Goal: Task Accomplishment & Management: Manage account settings

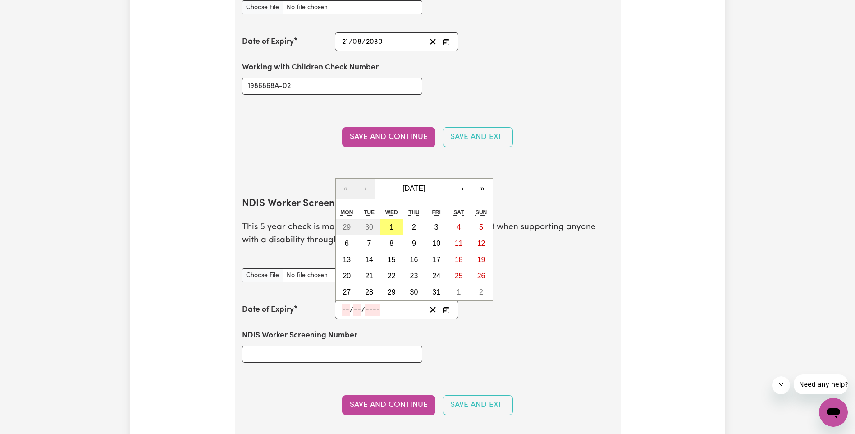
scroll to position [963, 0]
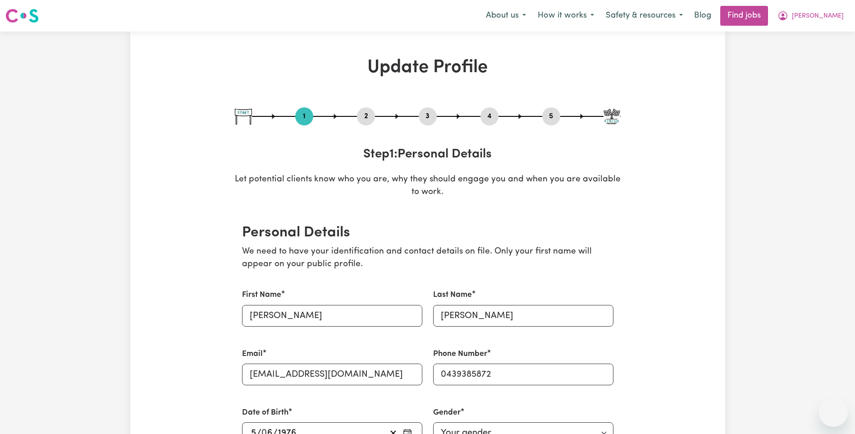
select select "female"
select select "Australian Citizen"
select select "Studying a healthcare related degree or qualification"
select select "55"
select select "70"
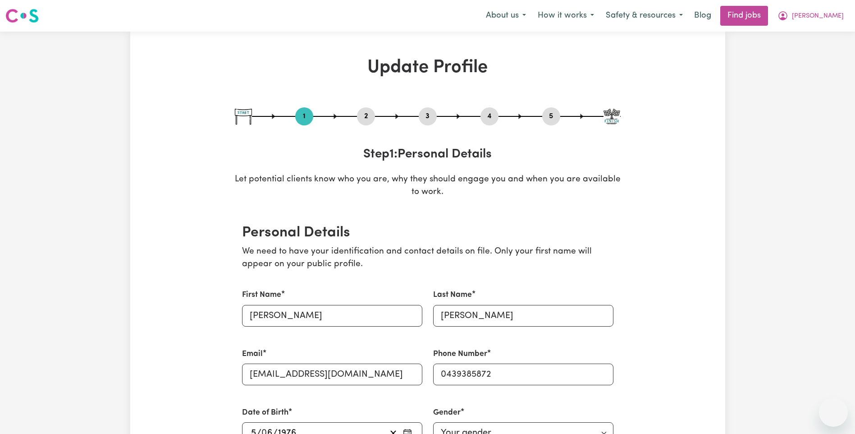
select select "80"
select select "85"
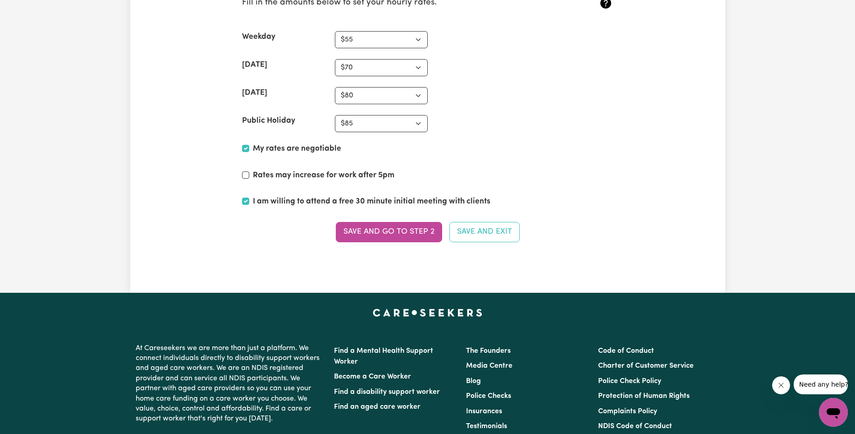
scroll to position [2540, 0]
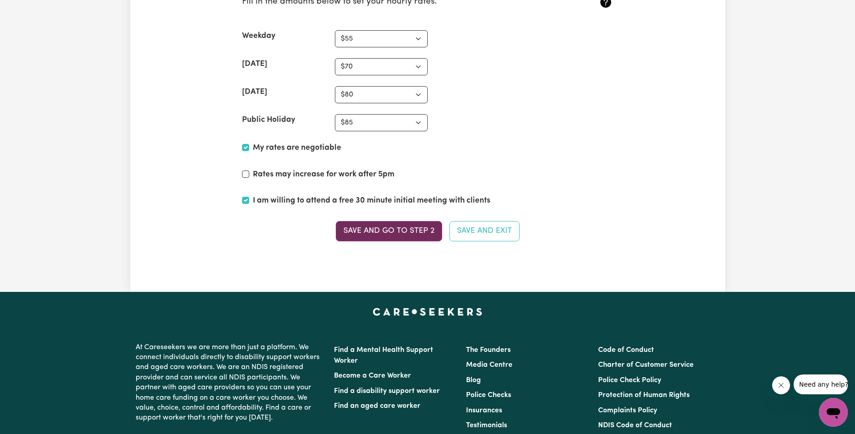
click at [425, 236] on button "Save and go to Step 2" at bounding box center [389, 231] width 106 height 20
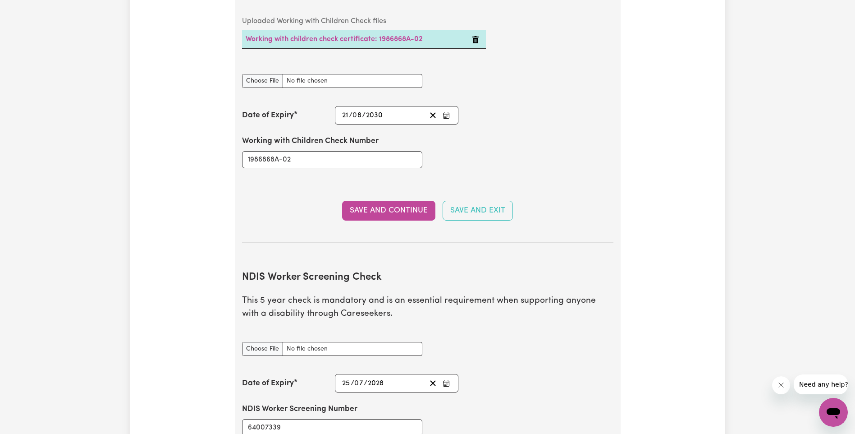
scroll to position [766, 0]
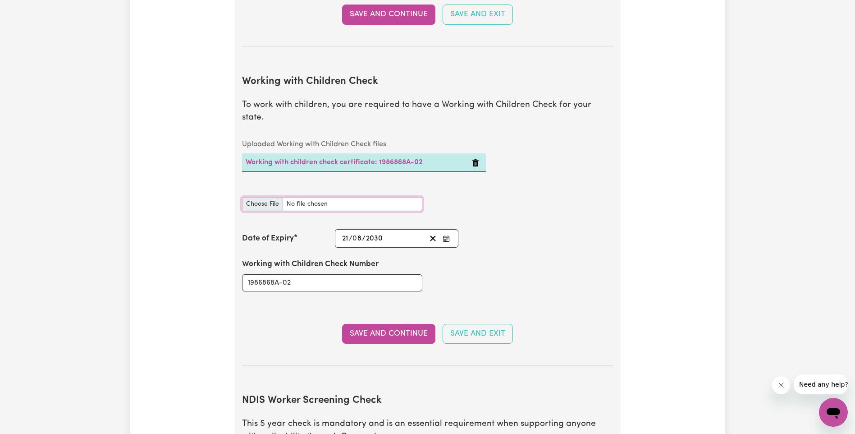
click at [263, 197] on input "Working with Children Check document" at bounding box center [332, 204] width 180 height 14
type input "C:\fakepath\AM Police Check 2025.pdf"
click at [547, 260] on div "Working with Children Check Number 1986868A-02" at bounding box center [428, 274] width 382 height 54
select select "female"
select select "Australian Citizen"
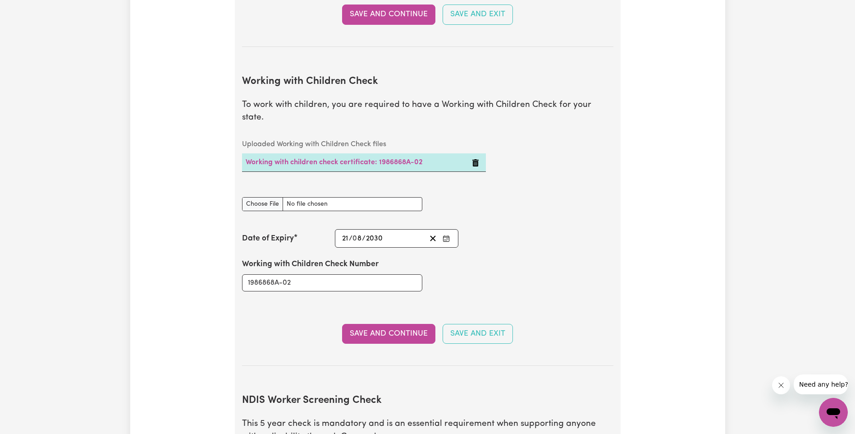
select select "Studying a healthcare related degree or qualification"
select select "55"
select select "70"
select select "80"
select select "85"
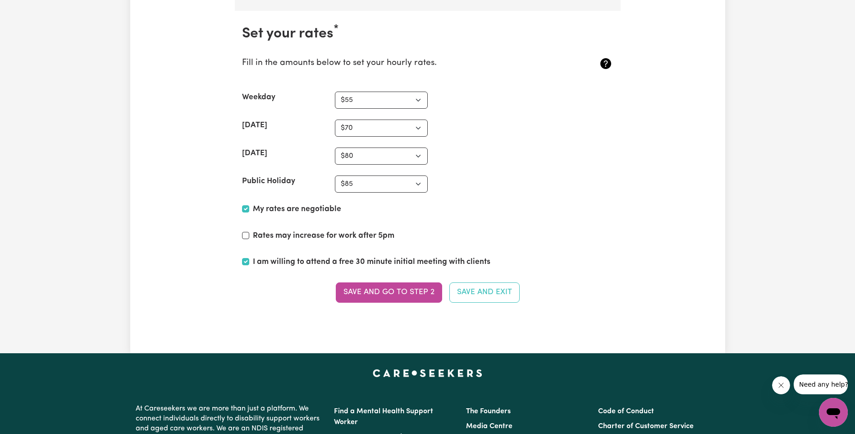
scroll to position [2569, 0]
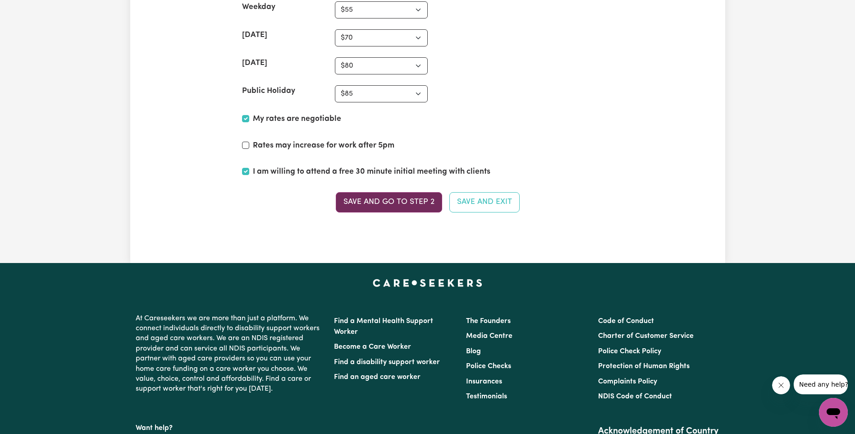
click at [398, 208] on button "Save and go to Step 2" at bounding box center [389, 202] width 106 height 20
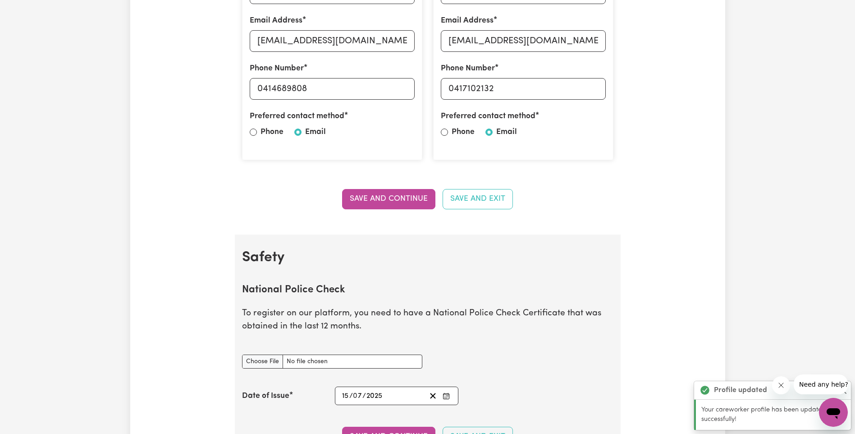
scroll to position [496, 0]
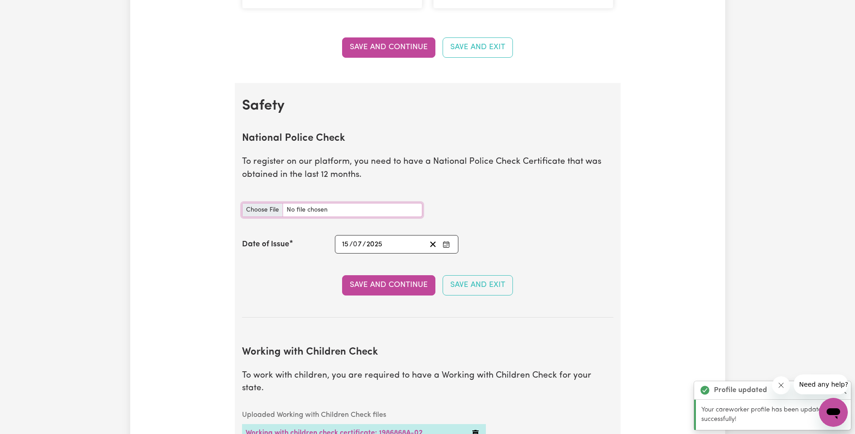
click at [262, 207] on input "National Police Check document" at bounding box center [332, 210] width 180 height 14
type input "C:\fakepath\AM Police Check 2025.pdf"
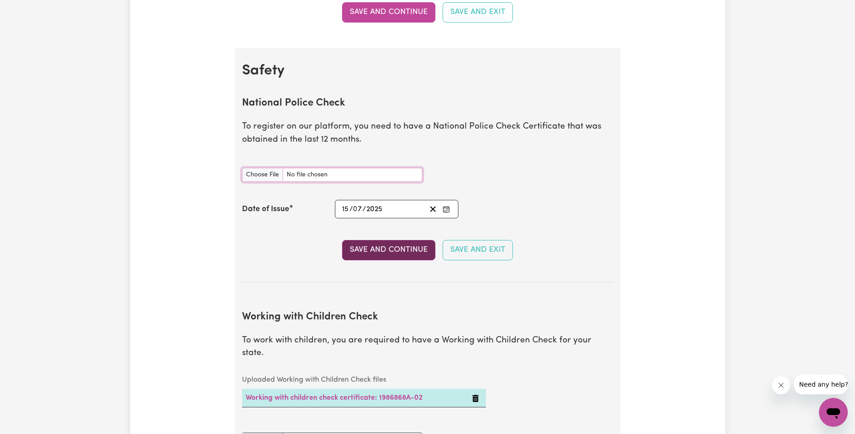
scroll to position [541, 0]
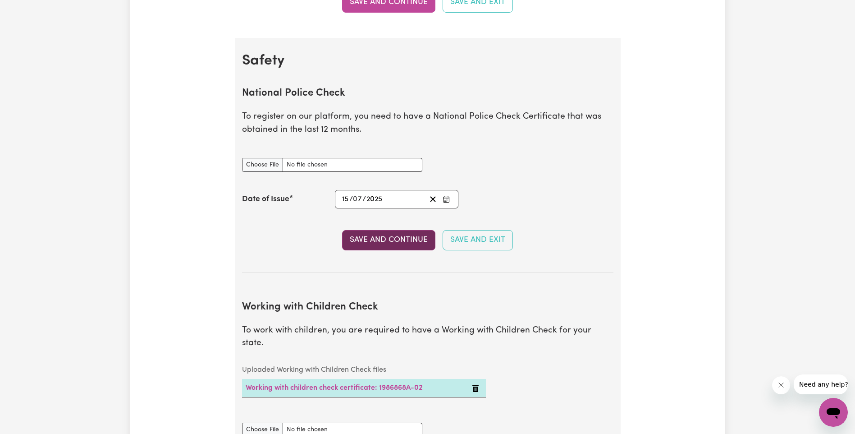
click at [400, 243] on button "Save and Continue" at bounding box center [388, 240] width 93 height 20
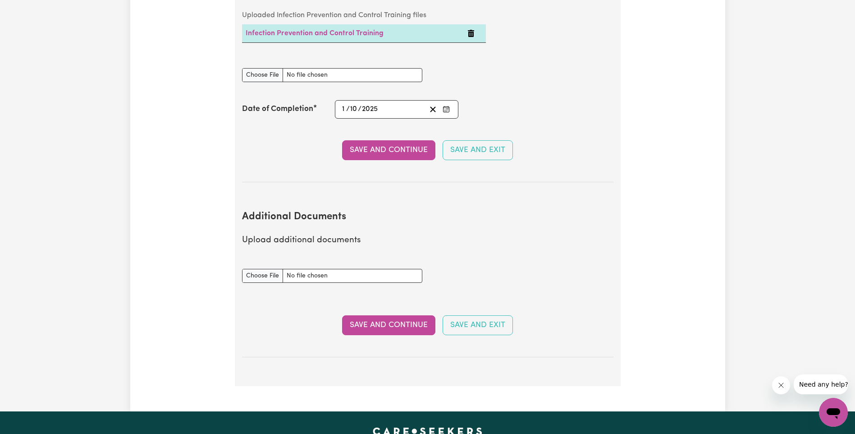
scroll to position [1594, 0]
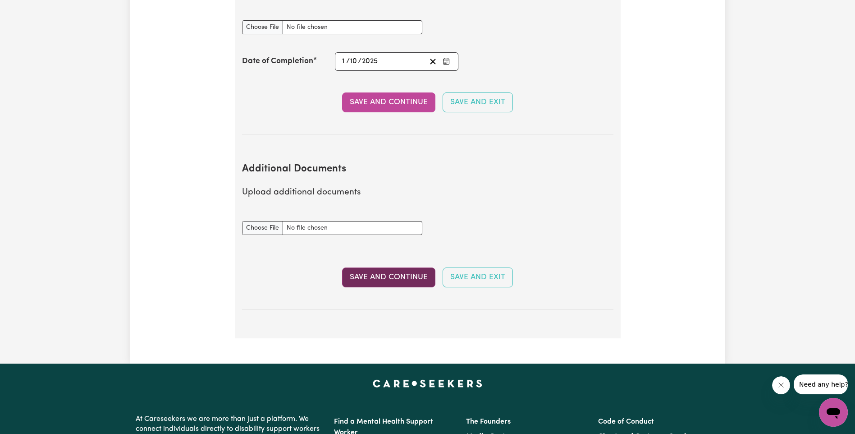
click at [411, 267] on button "Save and Continue" at bounding box center [388, 277] width 93 height 20
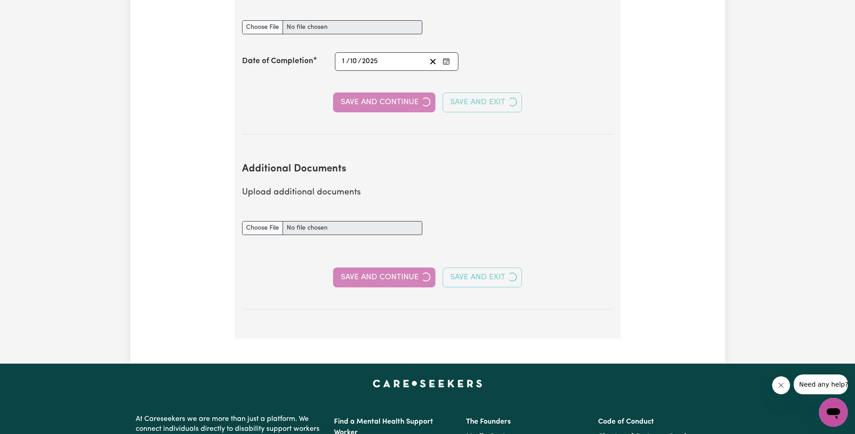
select select "Certificate III (Individual Support)"
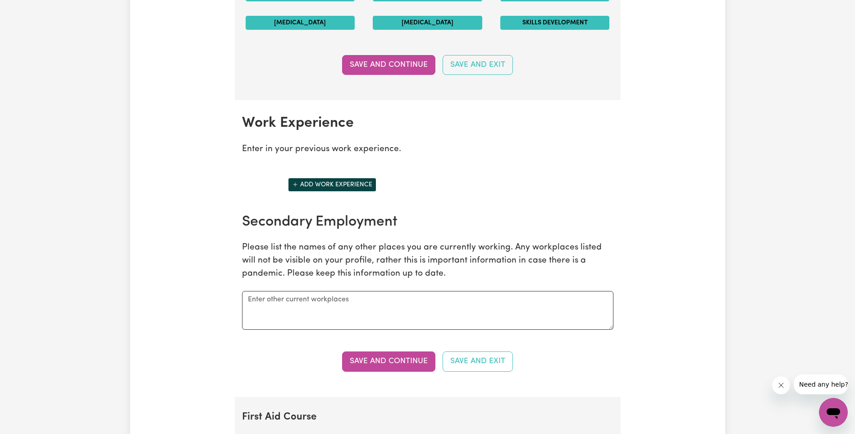
scroll to position [1217, 0]
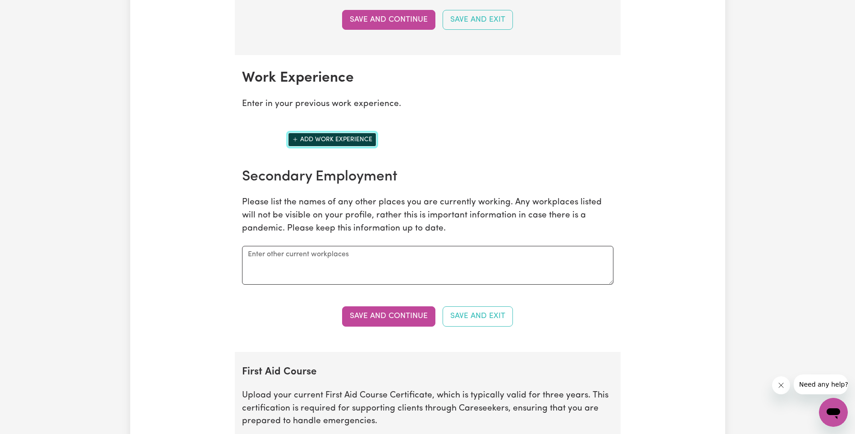
click at [348, 137] on button "Add work experience" at bounding box center [332, 139] width 88 height 14
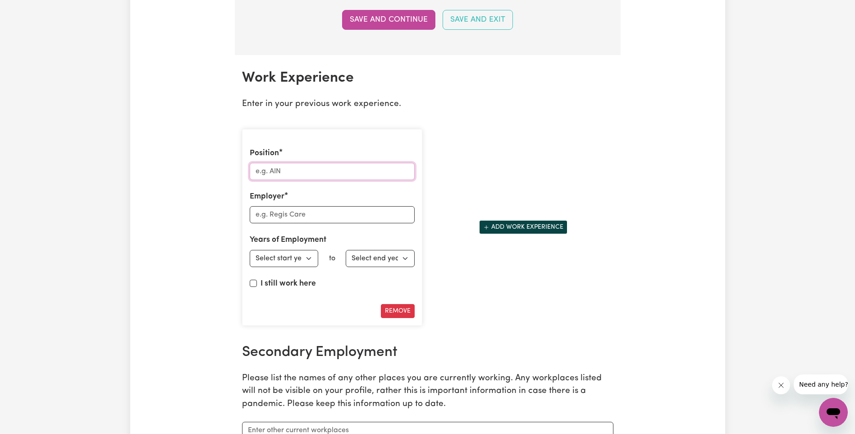
click at [314, 171] on input "Position" at bounding box center [332, 171] width 165 height 17
click at [287, 169] on input "Position" at bounding box center [332, 171] width 165 height 17
type input "R"
type input "Care Coordinator"
click at [302, 214] on input "Employer" at bounding box center [332, 214] width 165 height 17
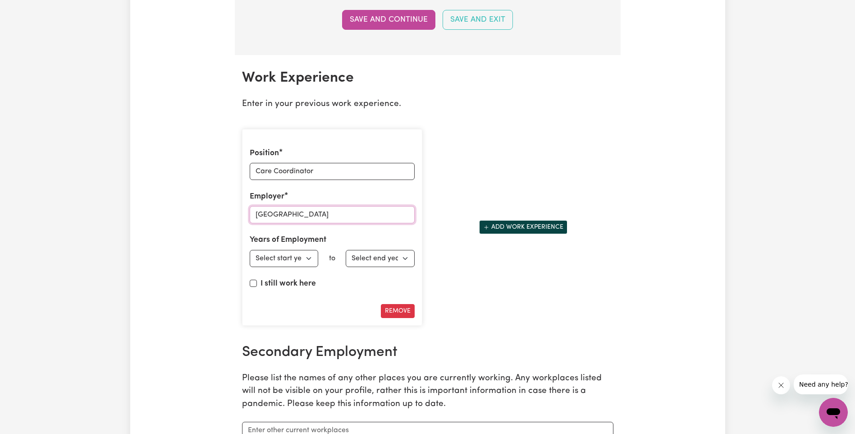
type input "St Vincent's Hospital"
click at [302, 258] on select "Select start year 1951 1952 1953 1954 1955 1956 1957 1958 1959 1960 1961 1962 1…" at bounding box center [284, 258] width 69 height 17
select select "2004"
click at [250, 250] on select "Select start year 1951 1952 1953 1954 1955 1956 1957 1958 1959 1960 1961 1962 1…" at bounding box center [284, 258] width 69 height 17
click at [363, 257] on select "Select end year 1951 1952 1953 1954 1955 1956 1957 1958 1959 1960 1961 1962 196…" at bounding box center [380, 258] width 69 height 17
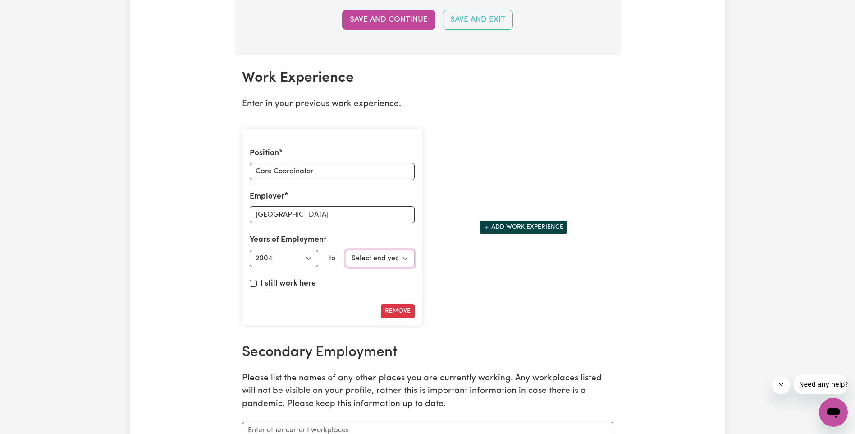
select select "2025"
click at [346, 250] on select "Select end year 1951 1952 1953 1954 1955 1956 1957 1958 1959 1960 1961 1962 196…" at bounding box center [380, 258] width 69 height 17
click at [506, 229] on button "Add work experience" at bounding box center [523, 227] width 88 height 14
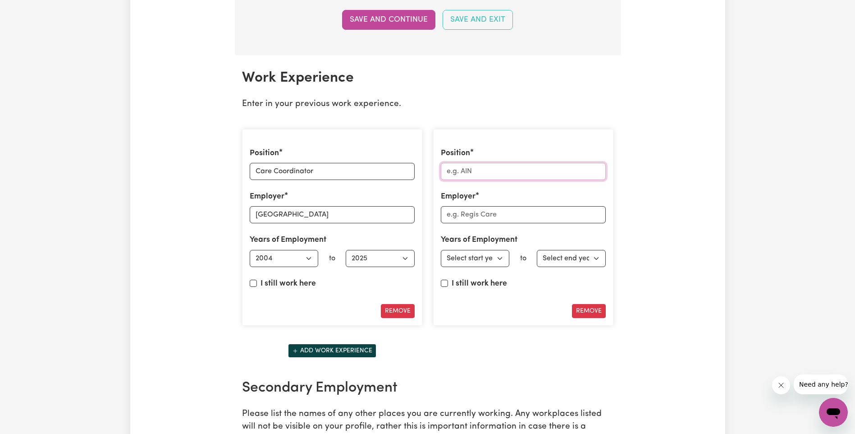
click at [488, 178] on input "Position" at bounding box center [523, 171] width 165 height 17
click at [575, 313] on button "Remove" at bounding box center [589, 311] width 34 height 14
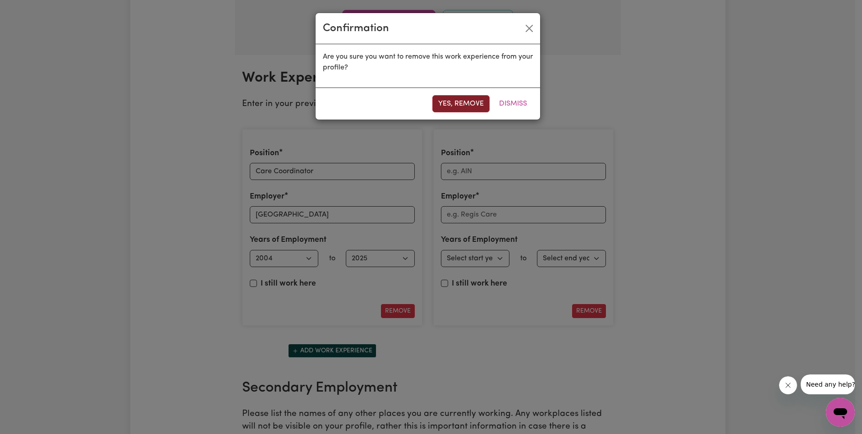
click at [478, 105] on button "Yes, remove" at bounding box center [460, 103] width 57 height 17
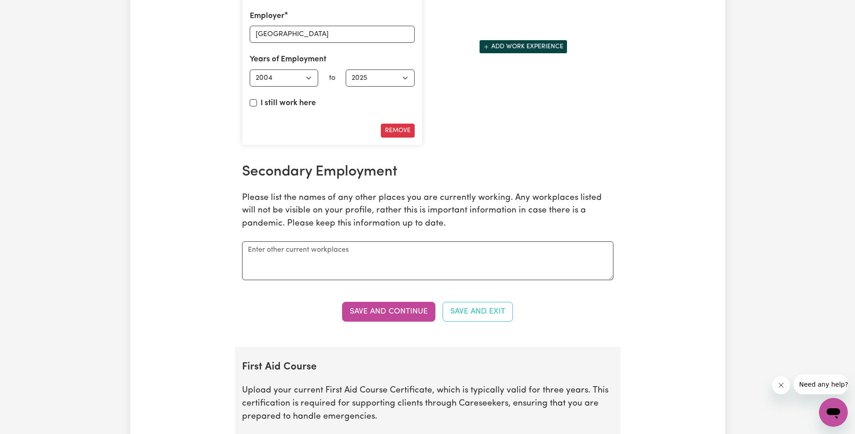
scroll to position [1442, 0]
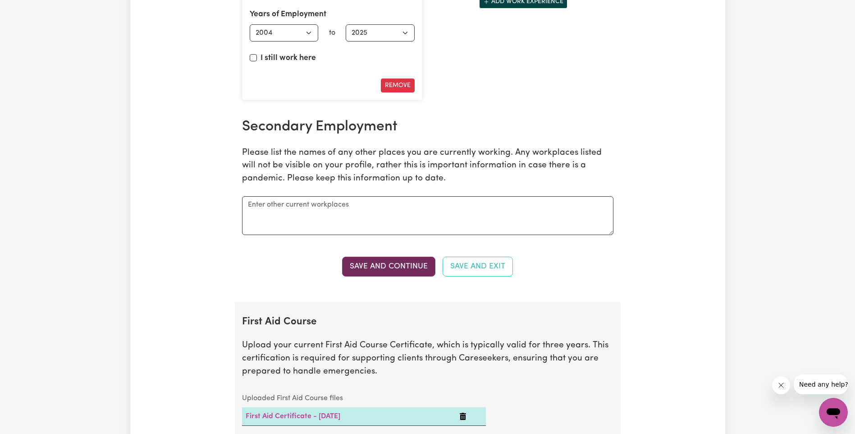
click at [407, 272] on button "Save and Continue" at bounding box center [388, 266] width 93 height 20
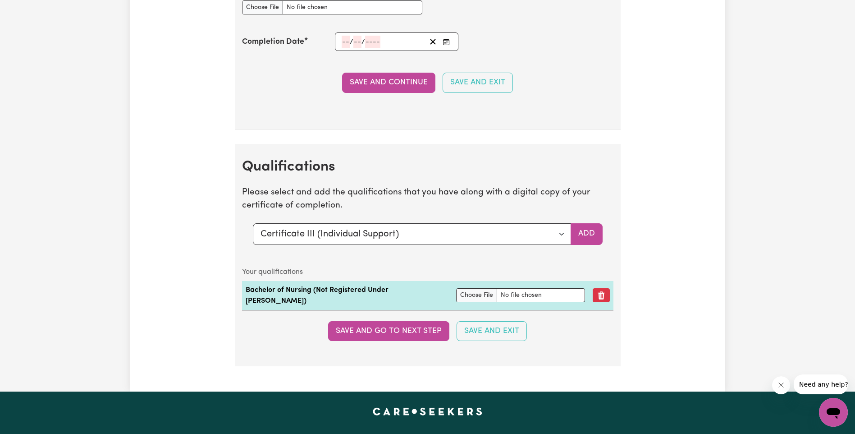
scroll to position [2149, 0]
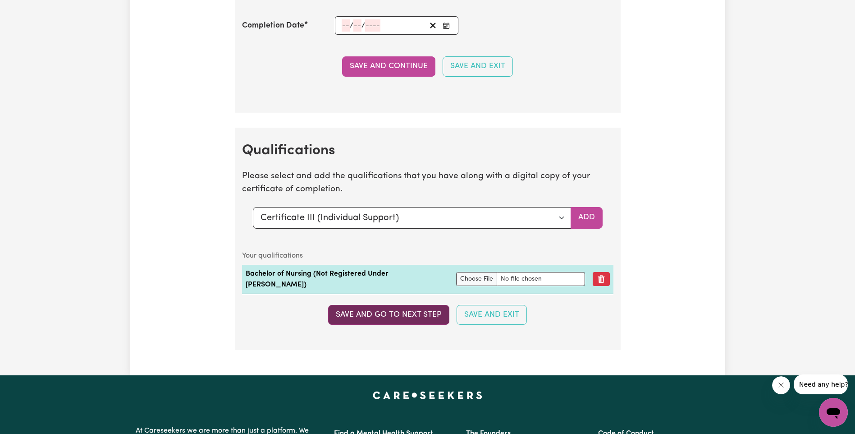
click at [411, 310] on button "Save and go to next step" at bounding box center [388, 315] width 121 height 20
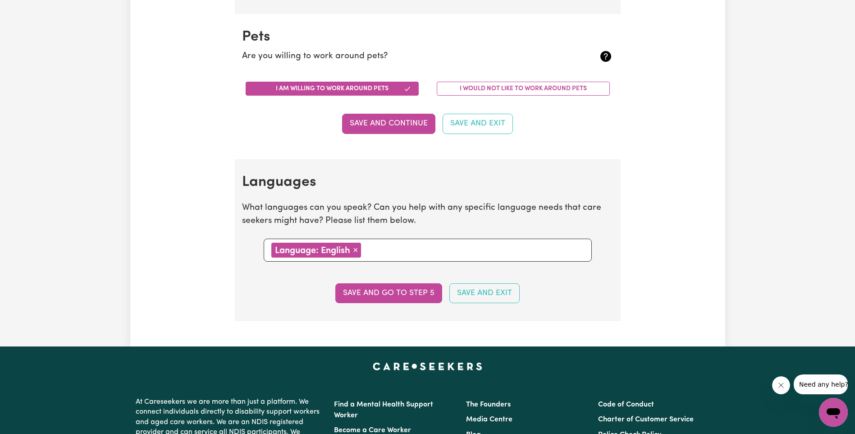
scroll to position [901, 0]
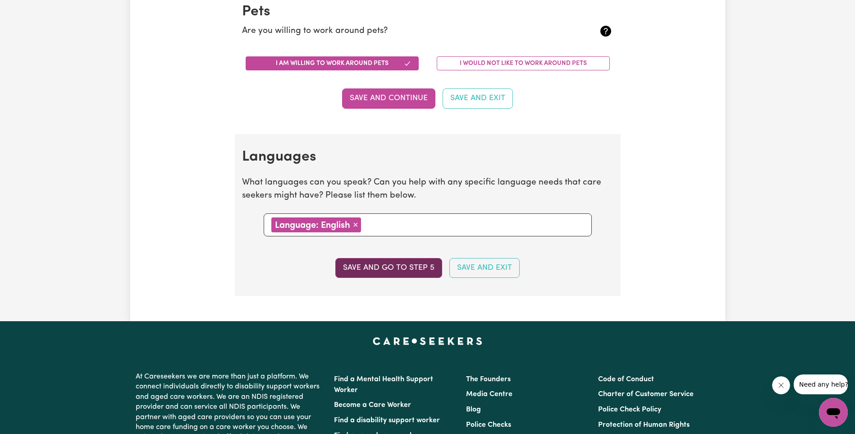
click at [406, 269] on button "Save and go to step 5" at bounding box center [388, 268] width 107 height 20
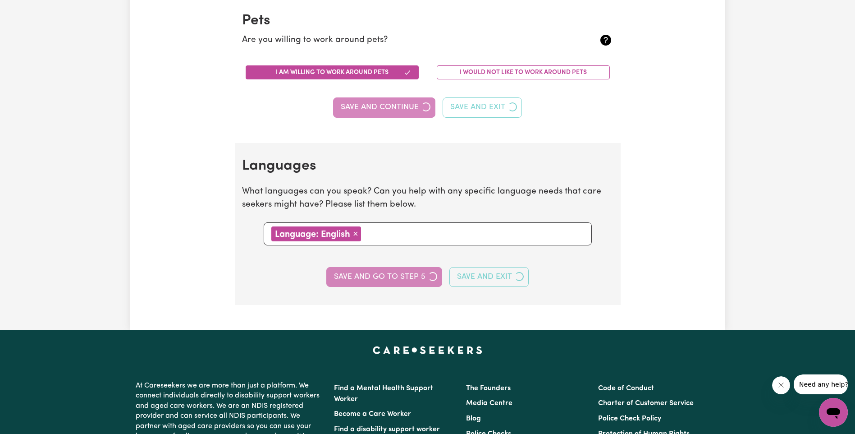
select select "I am providing services through another platform"
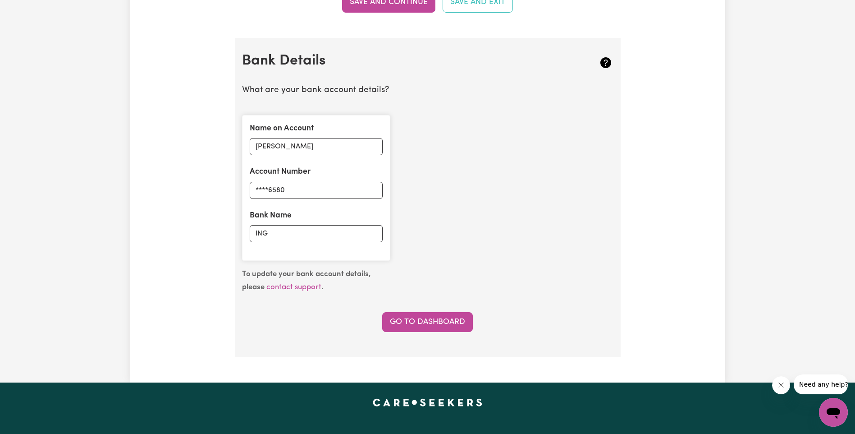
scroll to position [631, 0]
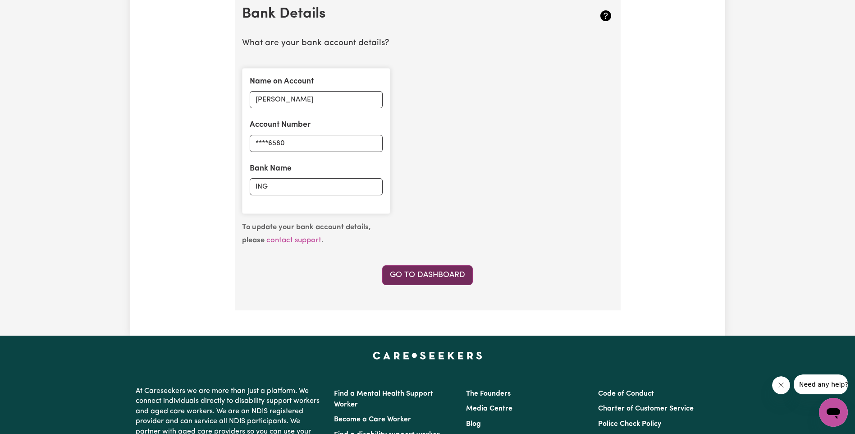
click at [446, 276] on link "Go to Dashboard" at bounding box center [427, 275] width 91 height 20
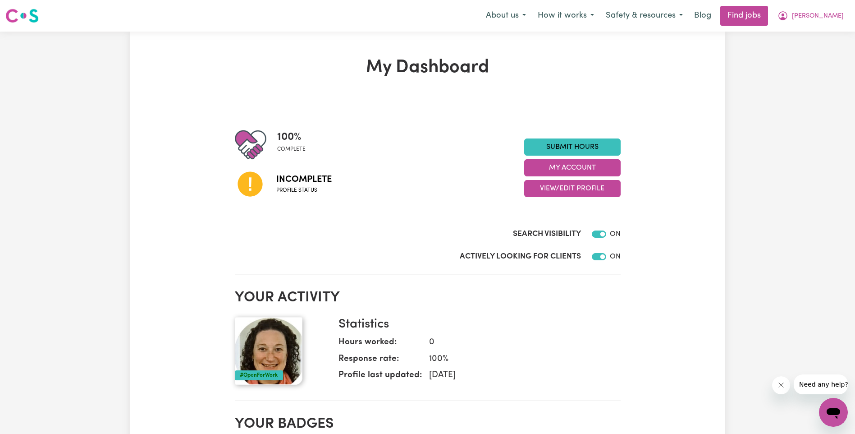
click at [254, 187] on icon at bounding box center [250, 184] width 25 height 25
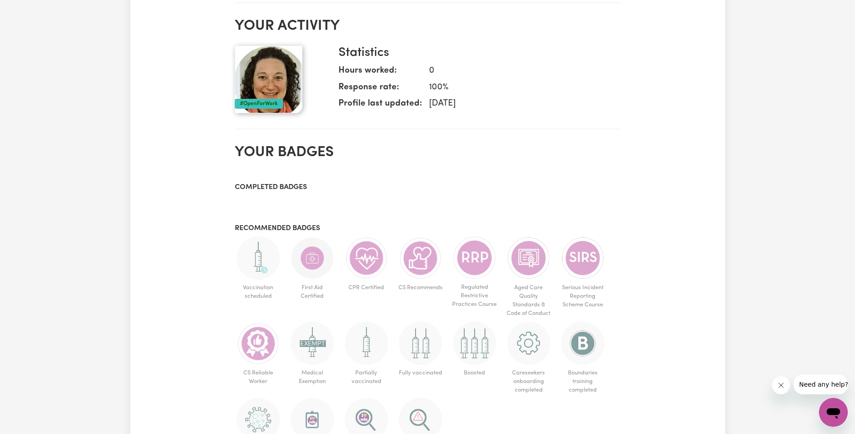
scroll to position [315, 0]
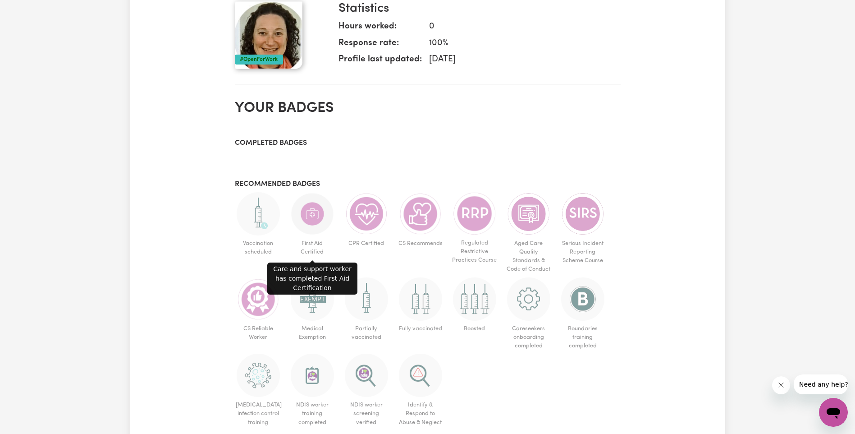
click at [321, 217] on img at bounding box center [312, 213] width 43 height 43
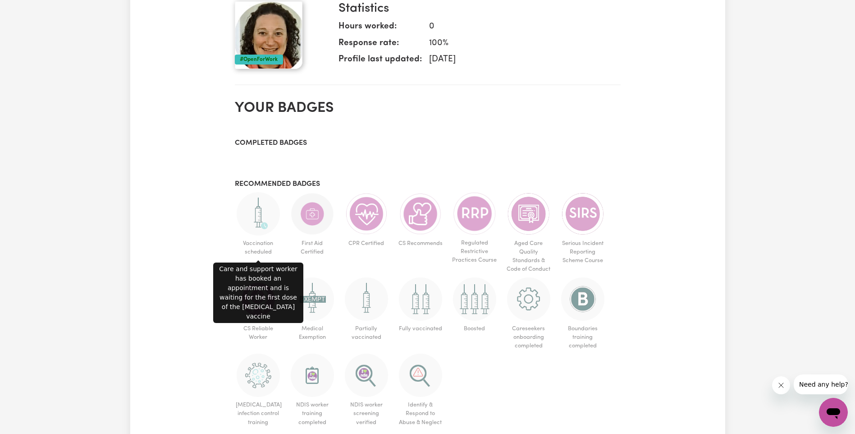
click at [269, 219] on img at bounding box center [258, 213] width 43 height 43
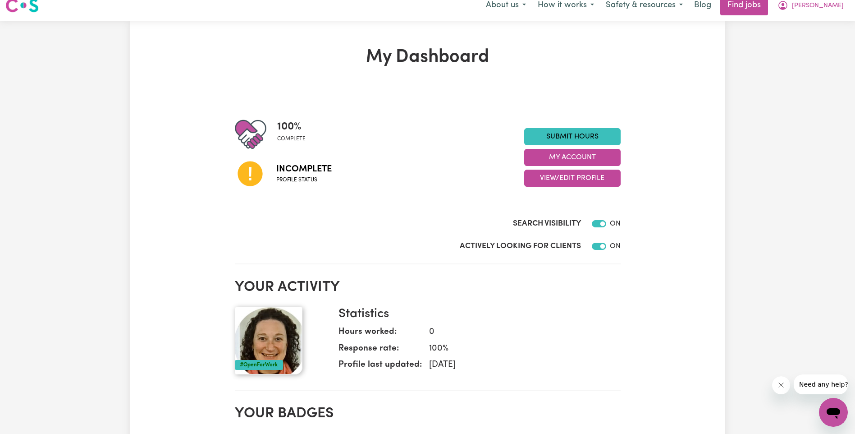
scroll to position [0, 0]
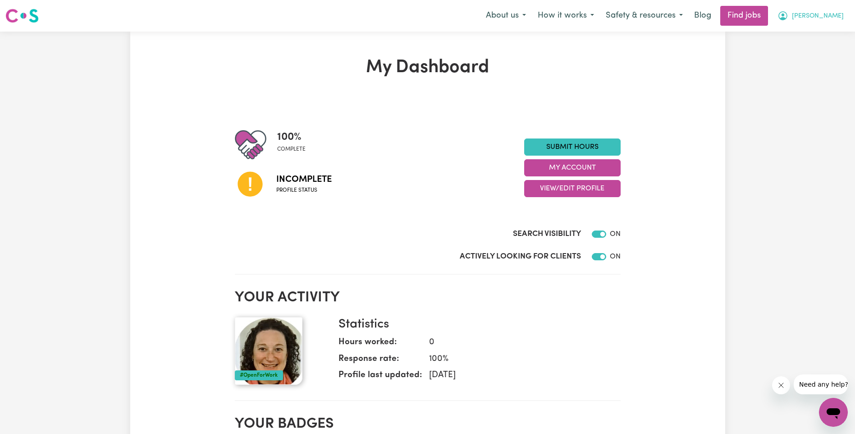
click at [831, 16] on span "[PERSON_NAME]" at bounding box center [818, 16] width 52 height 10
click at [804, 32] on link "My Account" at bounding box center [813, 35] width 71 height 17
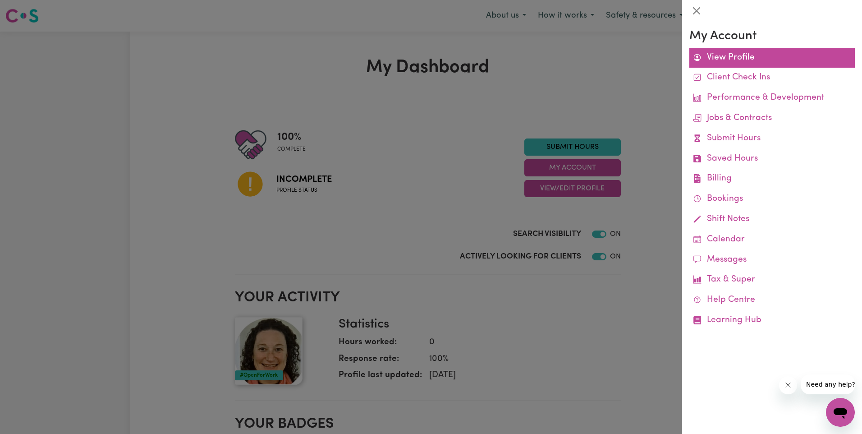
click at [732, 57] on link "View Profile" at bounding box center [771, 58] width 165 height 20
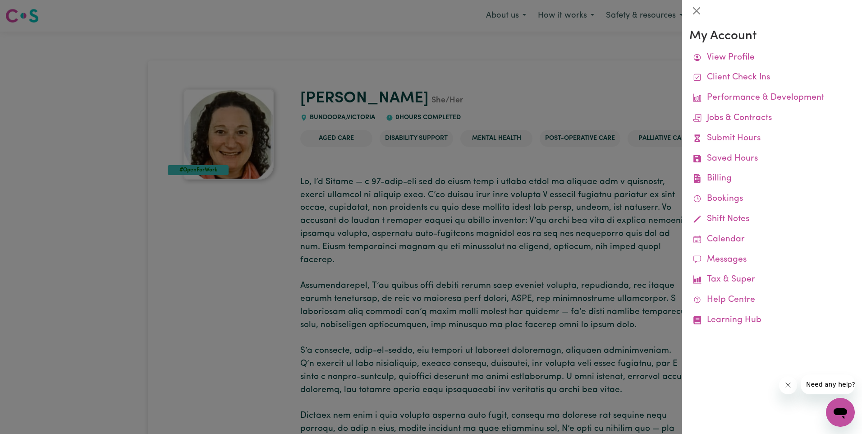
click at [574, 92] on div at bounding box center [431, 217] width 862 height 434
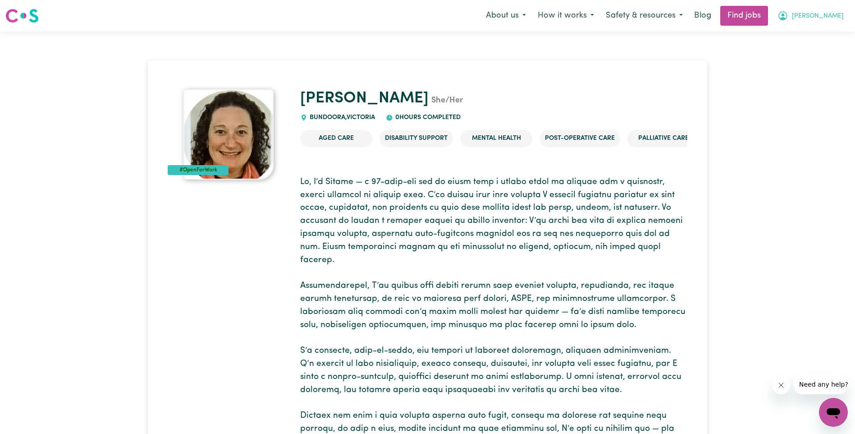
click at [820, 16] on span "[PERSON_NAME]" at bounding box center [818, 16] width 52 height 10
click at [820, 48] on link "My Dashboard" at bounding box center [813, 51] width 71 height 17
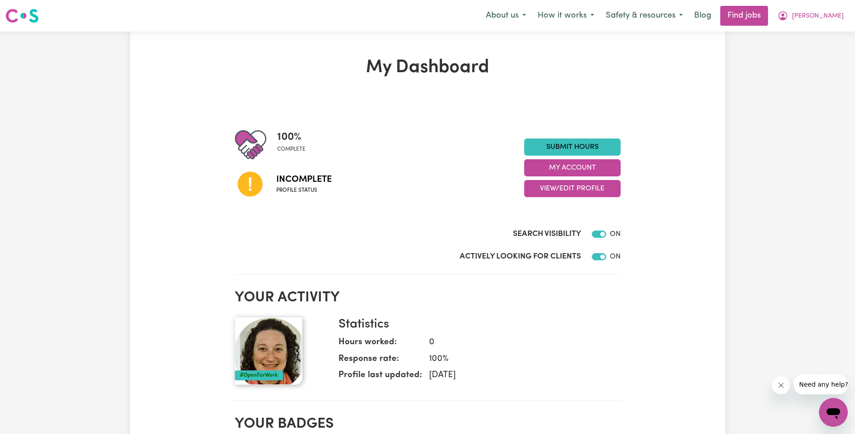
click at [253, 189] on icon at bounding box center [250, 184] width 25 height 25
click at [562, 187] on button "View/Edit Profile" at bounding box center [572, 188] width 96 height 17
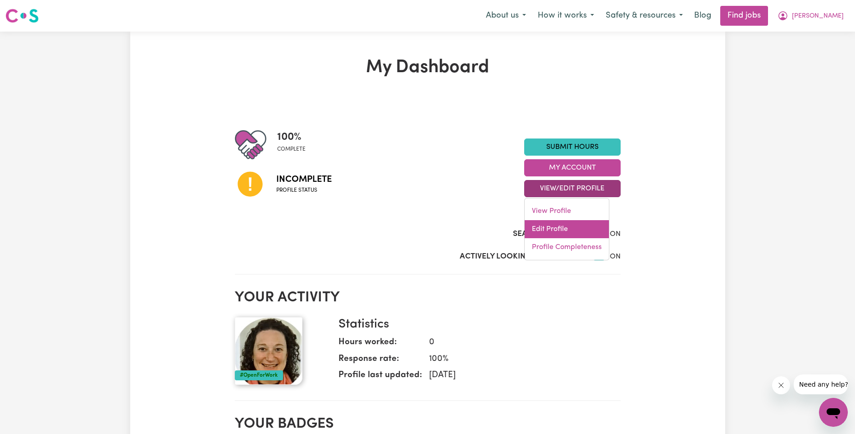
click at [542, 230] on link "Edit Profile" at bounding box center [567, 229] width 84 height 18
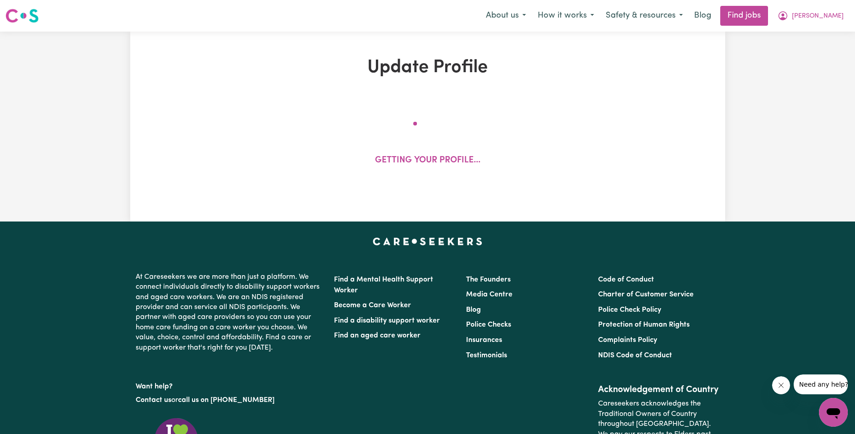
select select "female"
select select "Australian Citizen"
select select "Studying a healthcare related degree or qualification"
select select "55"
select select "70"
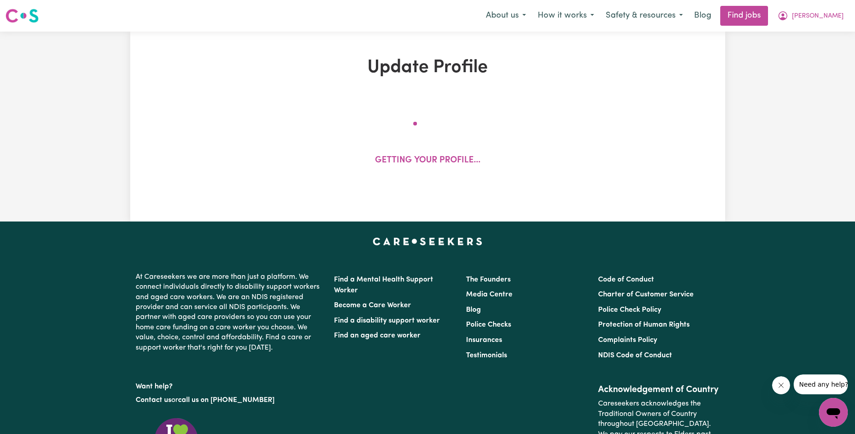
select select "80"
select select "85"
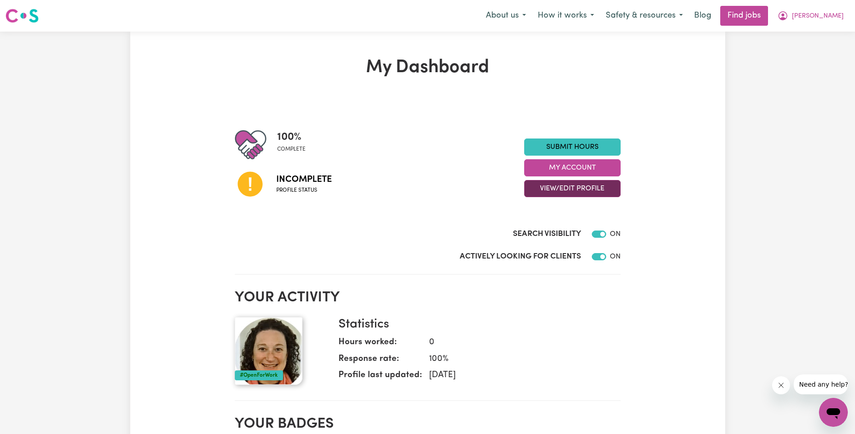
click at [590, 190] on button "View/Edit Profile" at bounding box center [572, 188] width 96 height 17
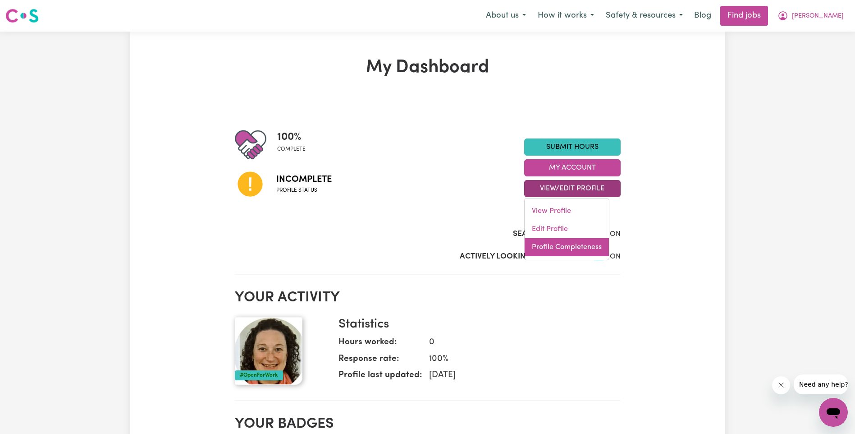
click at [582, 242] on link "Profile Completeness" at bounding box center [567, 247] width 84 height 18
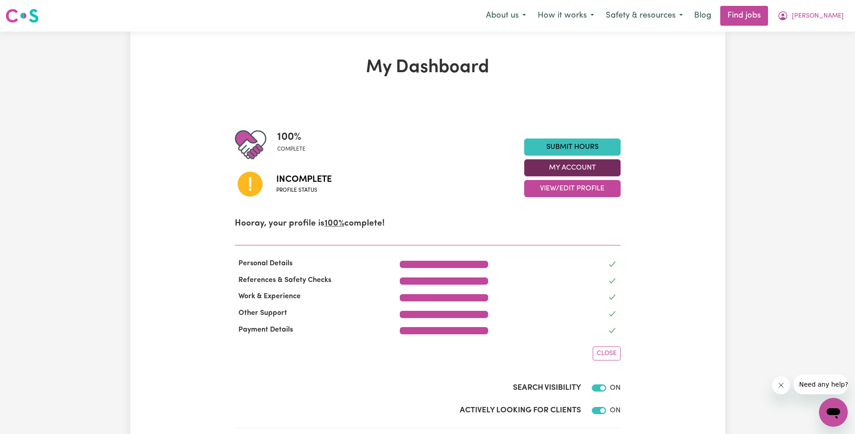
click at [568, 169] on button "My Account" at bounding box center [572, 167] width 96 height 17
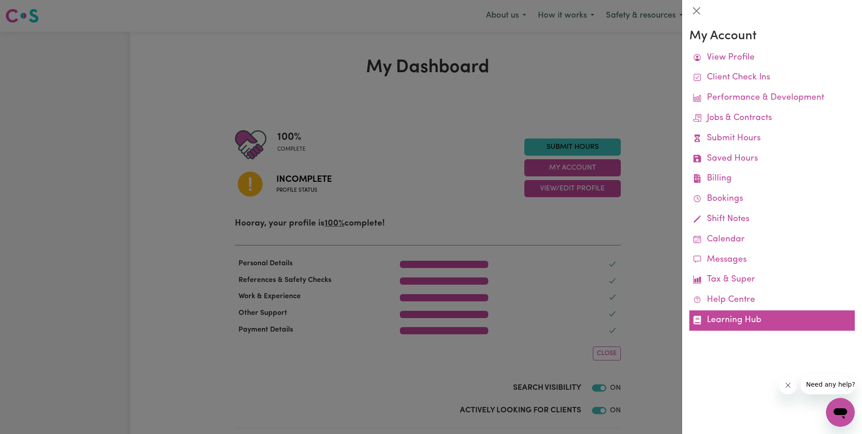
click at [719, 317] on link "Learning Hub" at bounding box center [771, 320] width 165 height 20
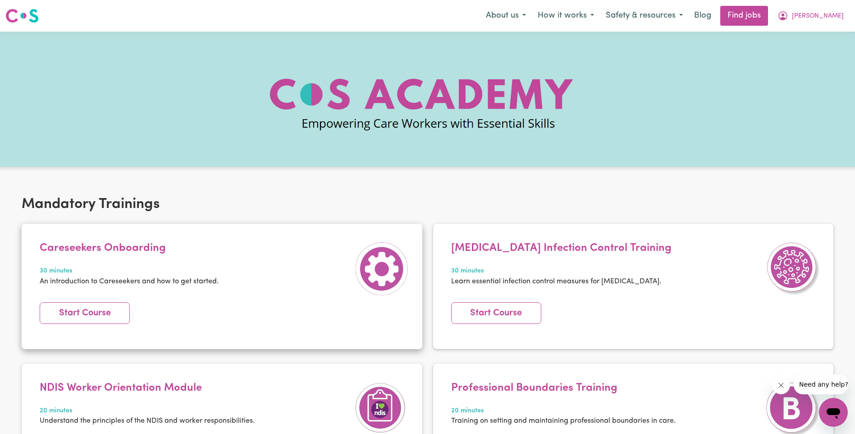
scroll to position [45, 0]
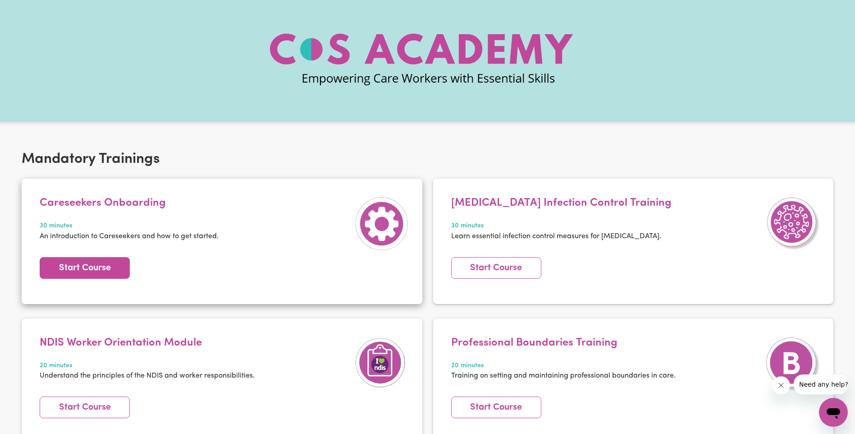
click at [105, 270] on link "Start Course" at bounding box center [85, 268] width 90 height 22
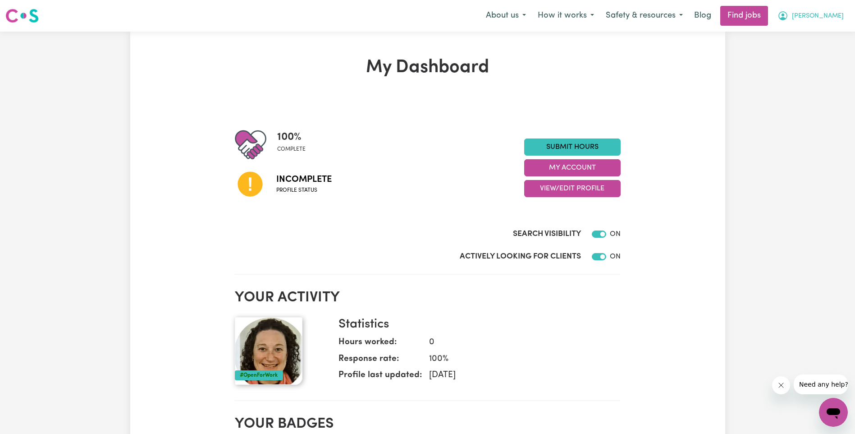
click at [822, 18] on span "[PERSON_NAME]" at bounding box center [818, 16] width 52 height 10
click at [805, 64] on link "Logout" at bounding box center [813, 68] width 71 height 17
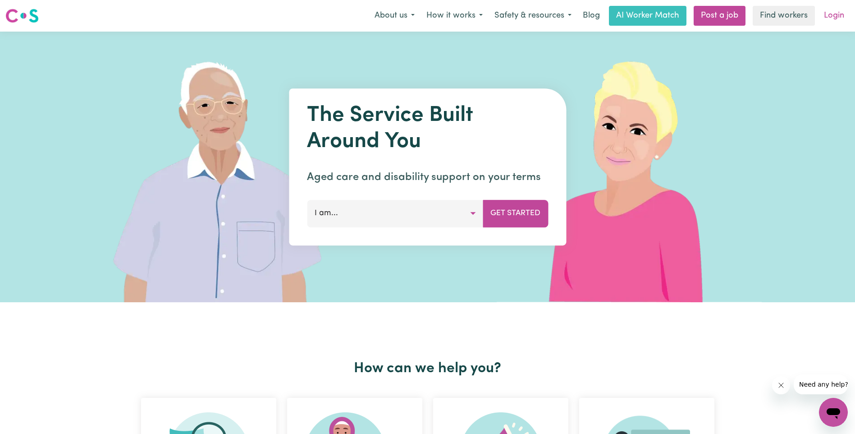
click at [833, 16] on link "Login" at bounding box center [833, 16] width 31 height 20
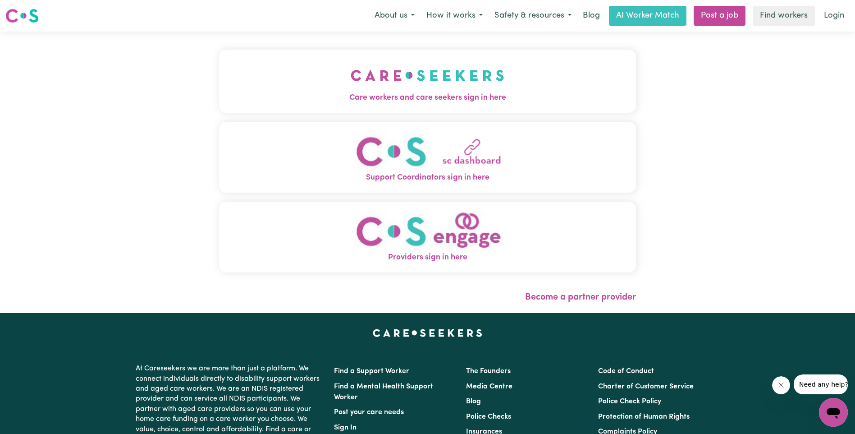
click at [477, 95] on span "Care workers and care seekers sign in here" at bounding box center [427, 98] width 417 height 12
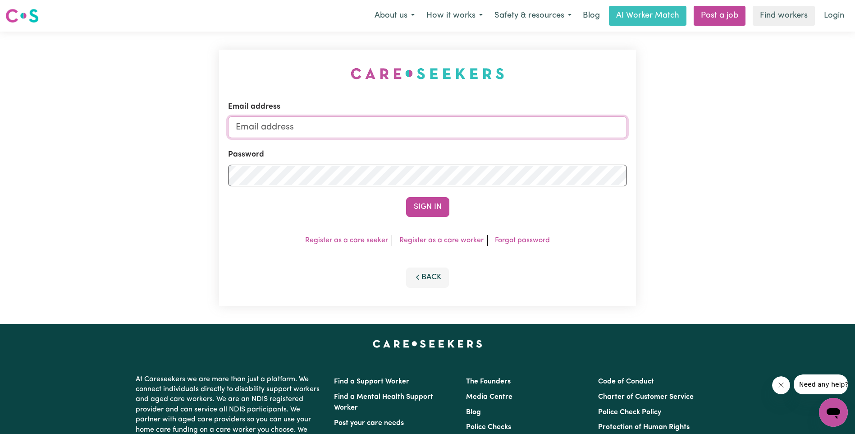
click at [313, 121] on input "Email address" at bounding box center [427, 127] width 399 height 22
type input "amandamuller1@hotmail.com"
click at [434, 204] on button "Sign In" at bounding box center [427, 207] width 43 height 20
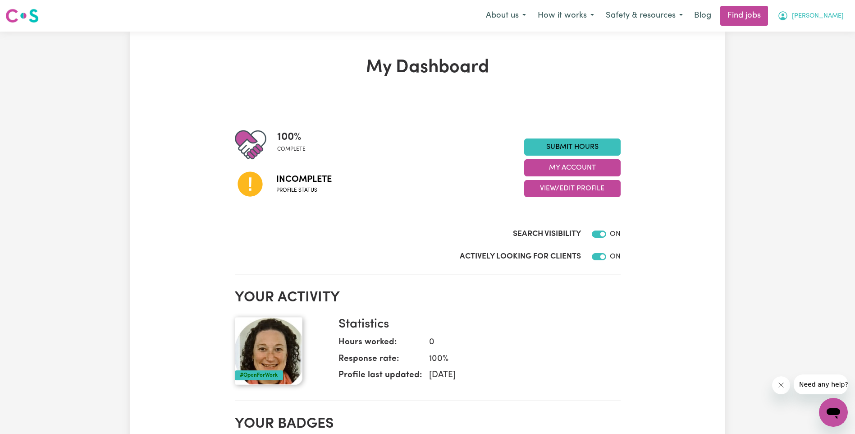
click at [833, 18] on span "[PERSON_NAME]" at bounding box center [818, 16] width 52 height 10
click at [806, 49] on link "My Dashboard" at bounding box center [813, 51] width 71 height 17
click at [807, 53] on link "My Dashboard" at bounding box center [813, 51] width 71 height 17
click at [598, 15] on button "How it works" at bounding box center [566, 15] width 68 height 19
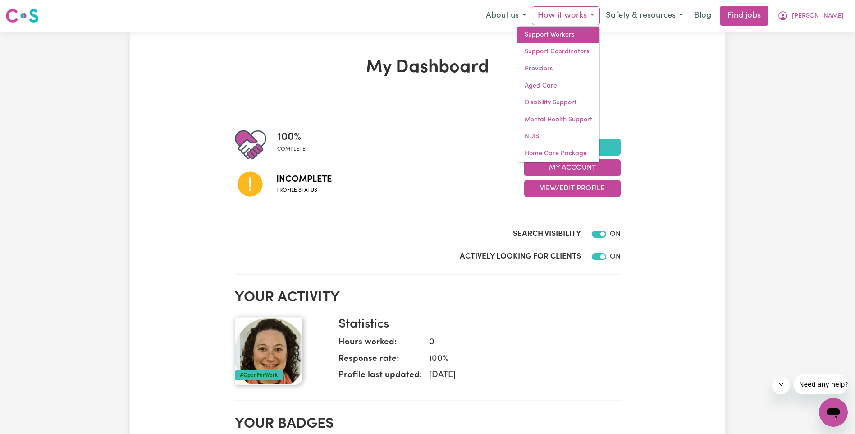
click at [593, 31] on link "Support Workers" at bounding box center [558, 35] width 82 height 17
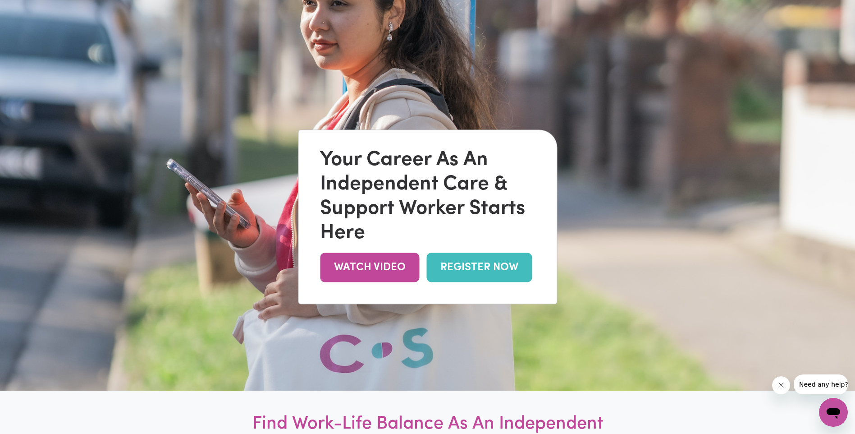
scroll to position [90, 0]
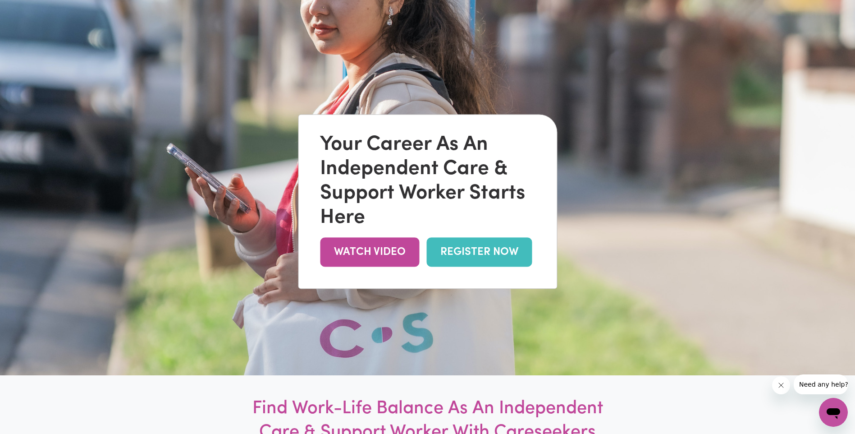
click at [487, 250] on link "REGISTER NOW" at bounding box center [478, 252] width 105 height 29
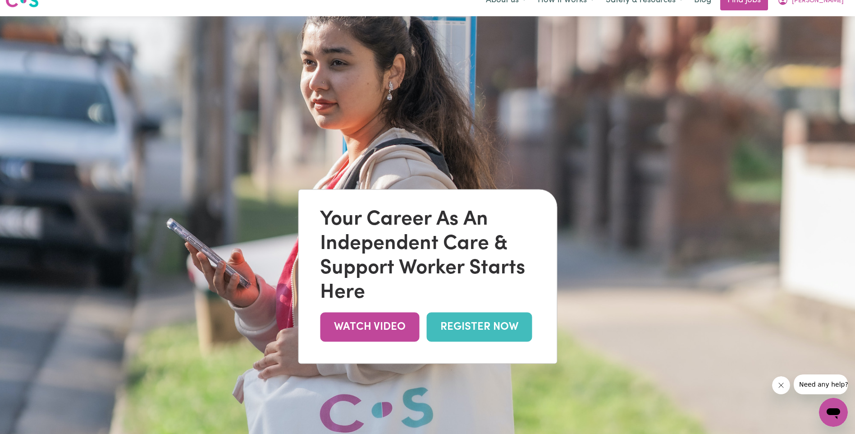
scroll to position [0, 0]
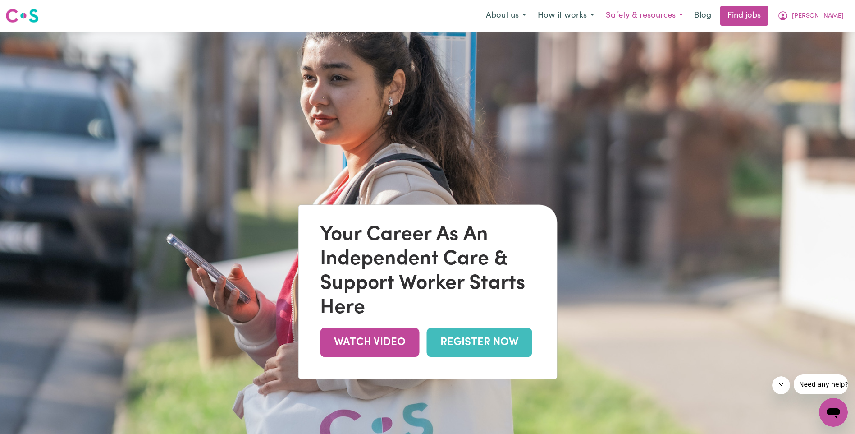
click at [659, 18] on button "Safety & resources" at bounding box center [644, 15] width 89 height 19
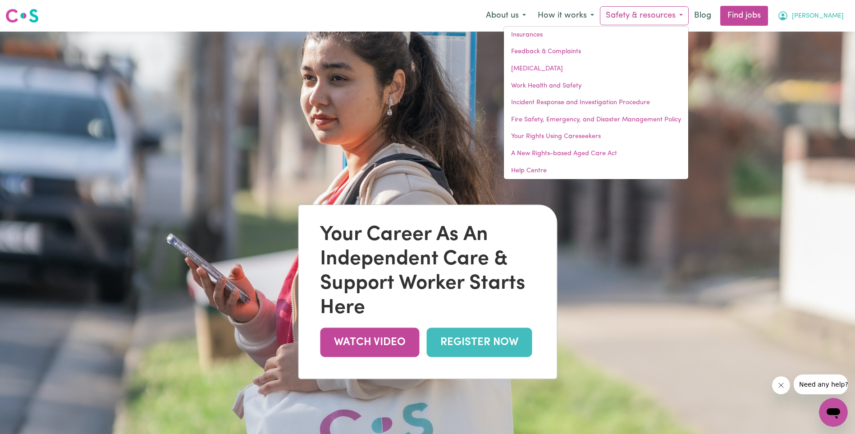
click at [832, 17] on span "[PERSON_NAME]" at bounding box center [818, 16] width 52 height 10
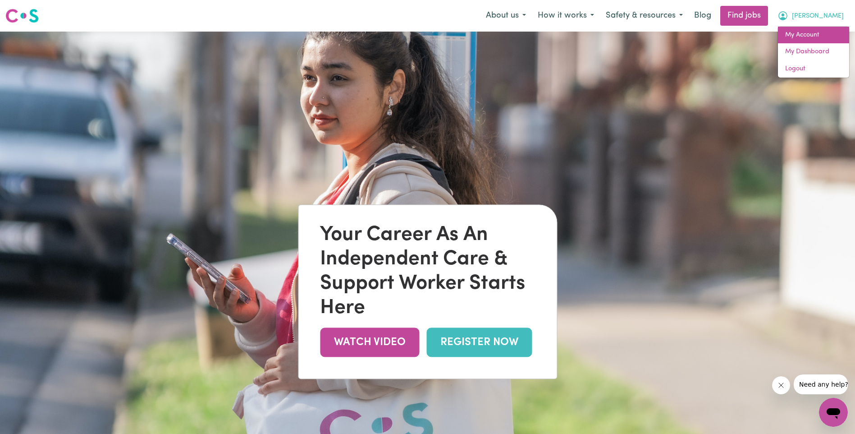
click at [811, 35] on link "My Account" at bounding box center [813, 35] width 71 height 17
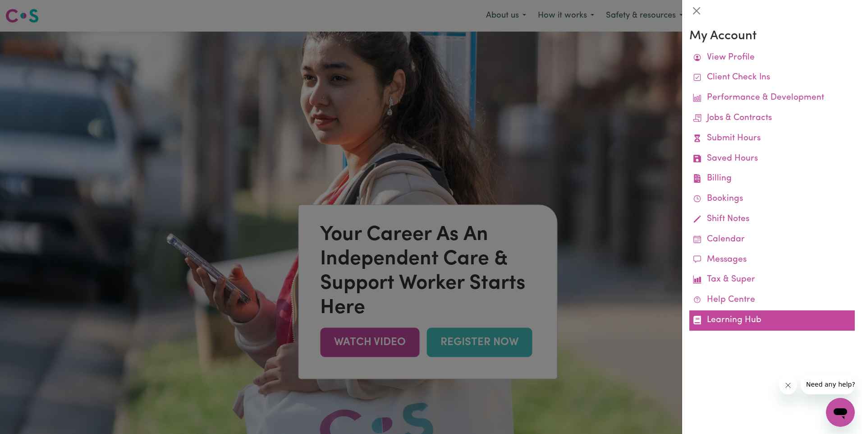
click at [739, 315] on link "Learning Hub" at bounding box center [771, 320] width 165 height 20
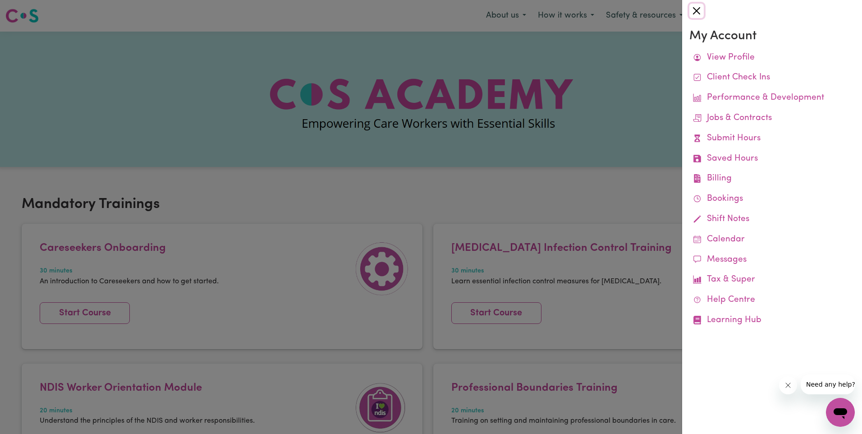
click at [698, 8] on button "Close" at bounding box center [696, 11] width 14 height 14
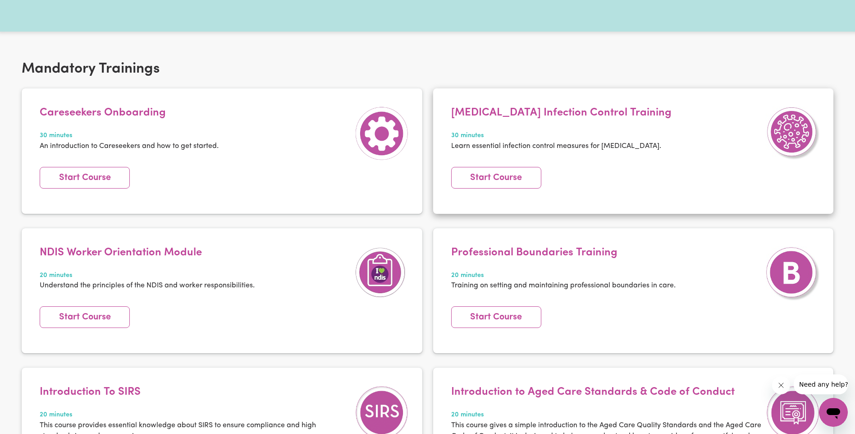
scroll to position [180, 0]
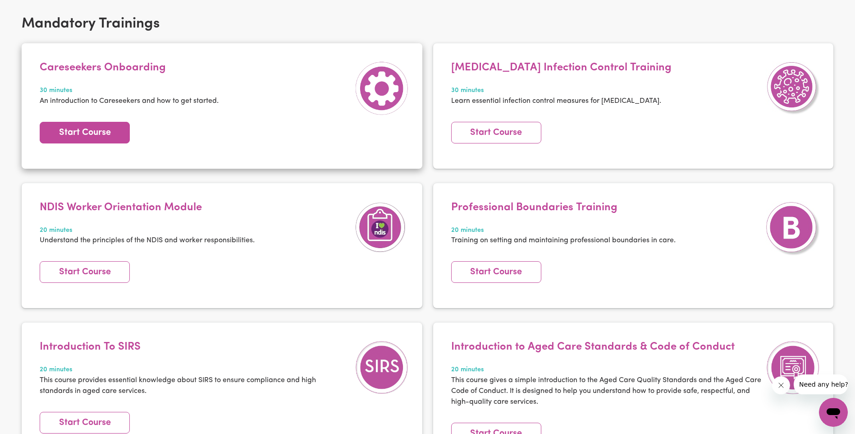
click at [85, 133] on link "Start Course" at bounding box center [85, 133] width 90 height 22
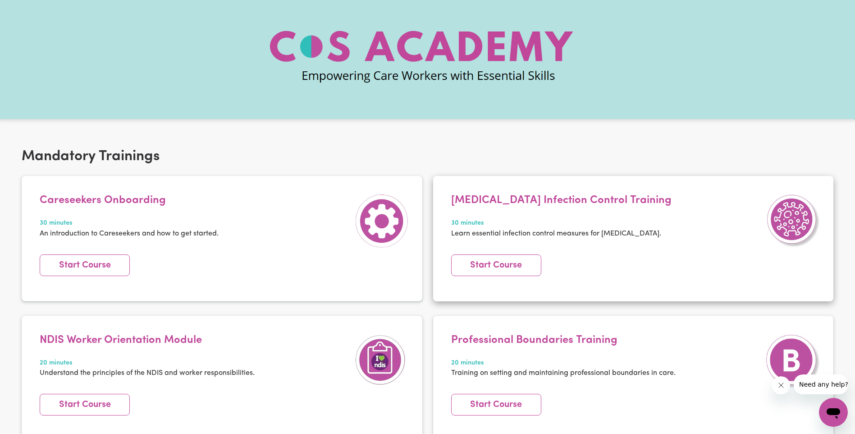
scroll to position [45, 0]
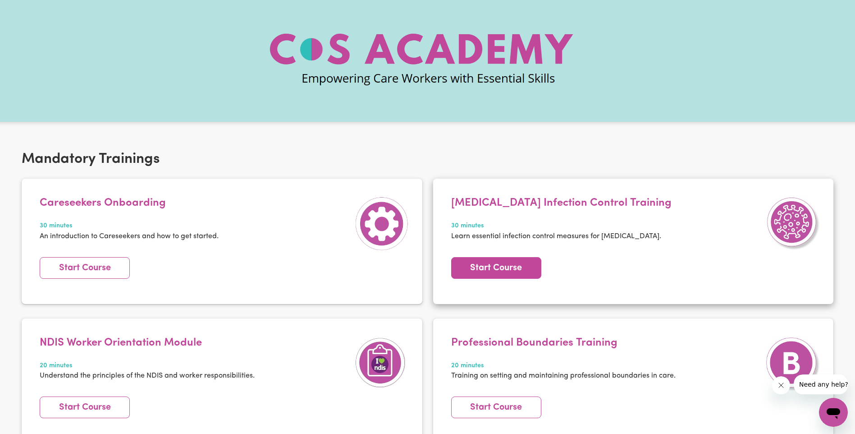
click at [513, 266] on link "Start Course" at bounding box center [496, 268] width 90 height 22
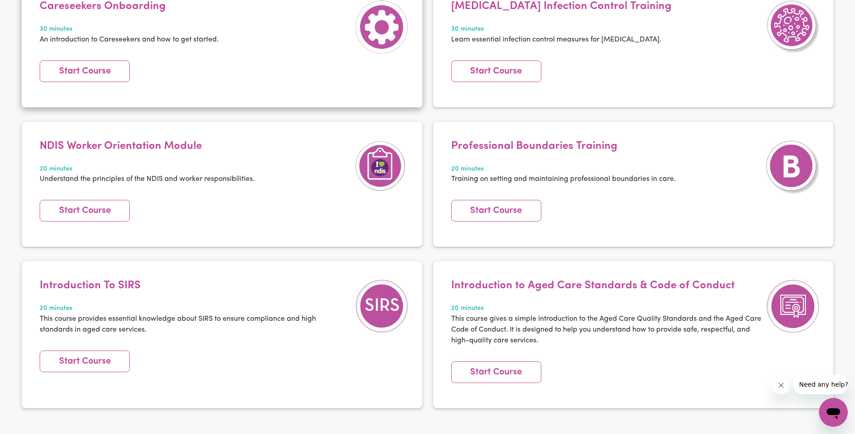
scroll to position [270, 0]
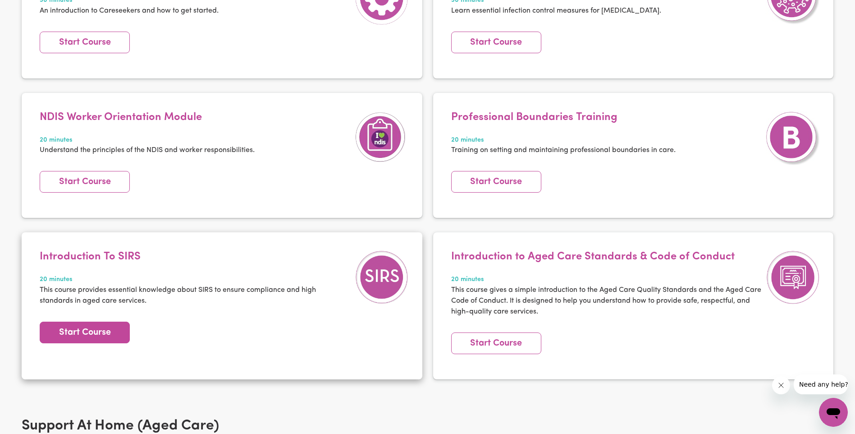
click at [85, 334] on link "Start Course" at bounding box center [85, 332] width 90 height 22
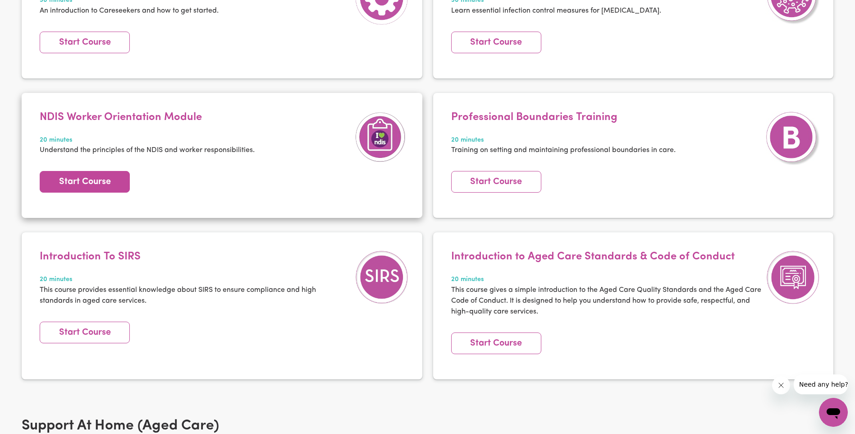
click at [101, 187] on link "Start Course" at bounding box center [85, 182] width 90 height 22
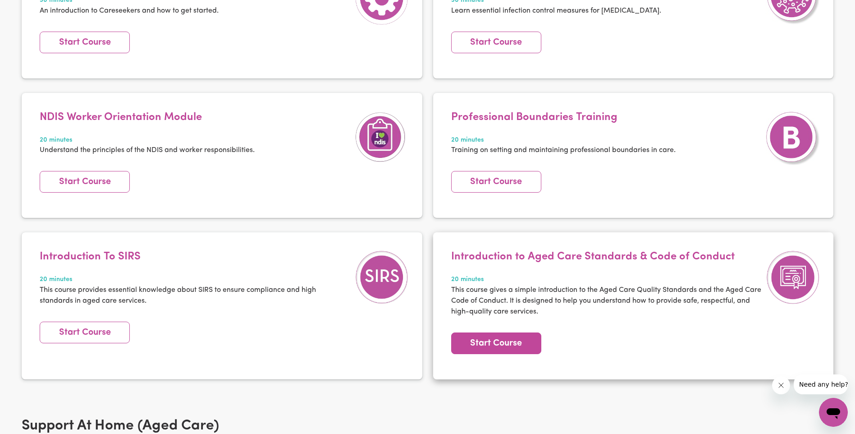
click at [496, 345] on link "Start Course" at bounding box center [496, 343] width 90 height 22
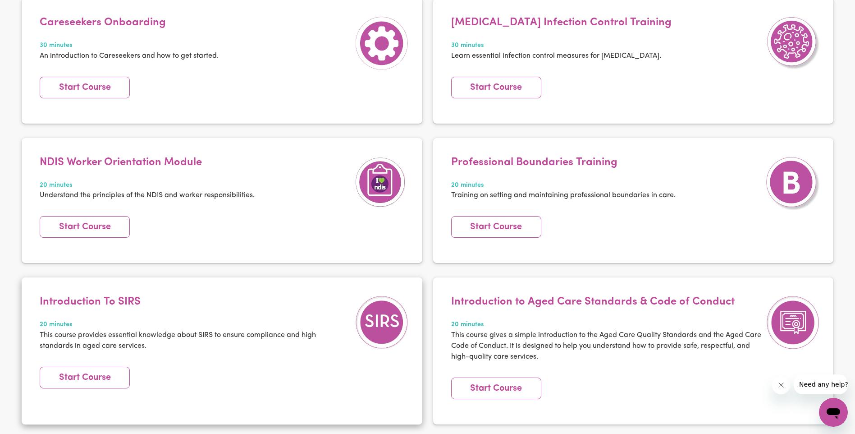
scroll to position [180, 0]
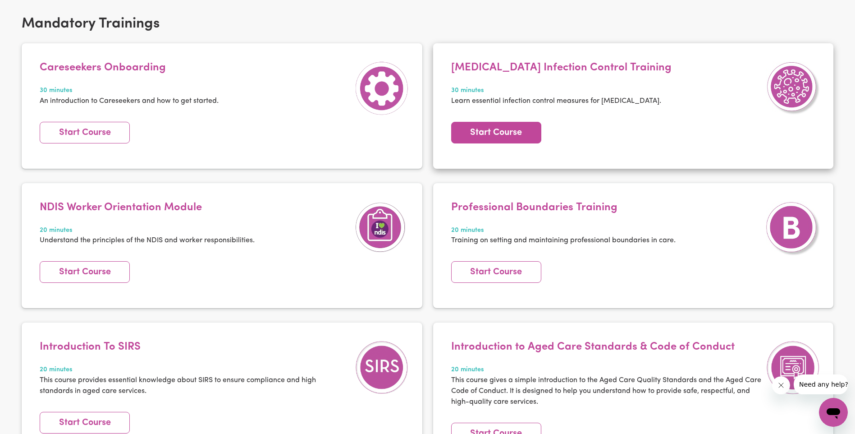
click at [503, 122] on link "Start Course" at bounding box center [496, 133] width 90 height 22
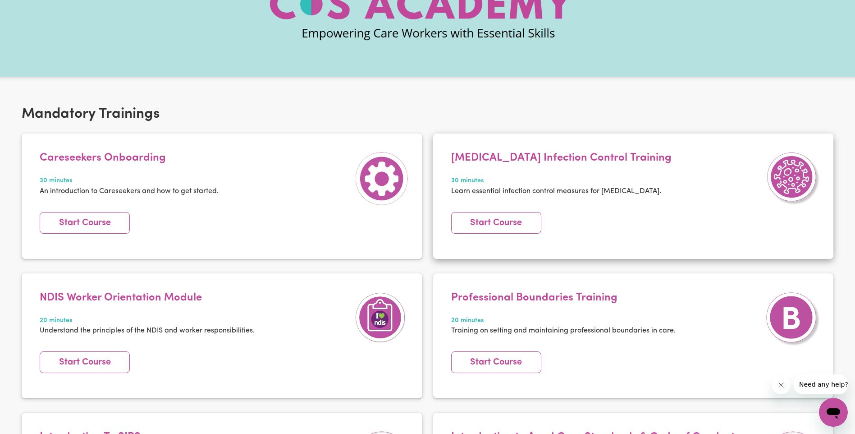
scroll to position [0, 0]
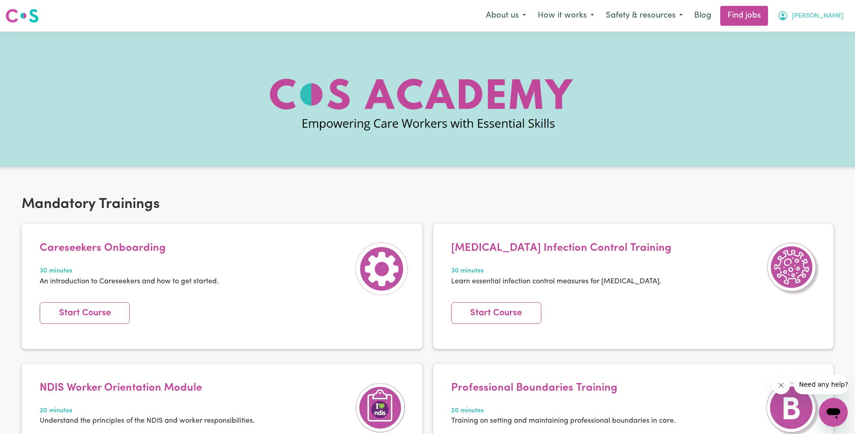
click at [826, 16] on span "[PERSON_NAME]" at bounding box center [818, 16] width 52 height 10
click at [812, 54] on link "My Dashboard" at bounding box center [813, 51] width 71 height 17
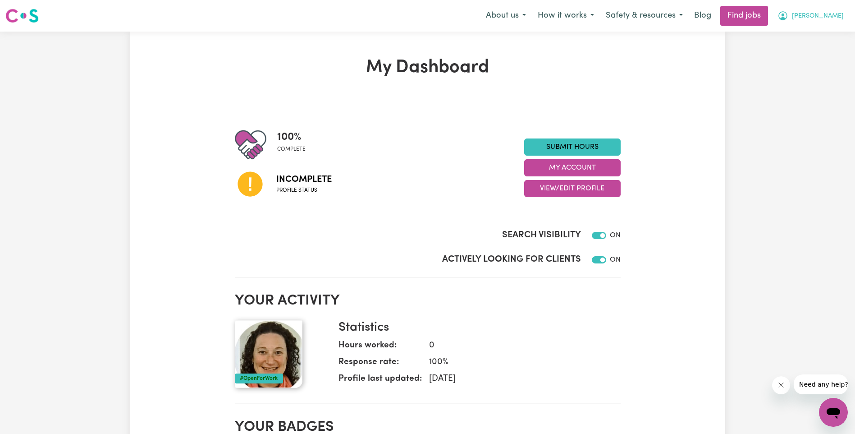
click at [835, 16] on span "[PERSON_NAME]" at bounding box center [818, 16] width 52 height 10
click at [805, 33] on link "My Account" at bounding box center [813, 35] width 71 height 17
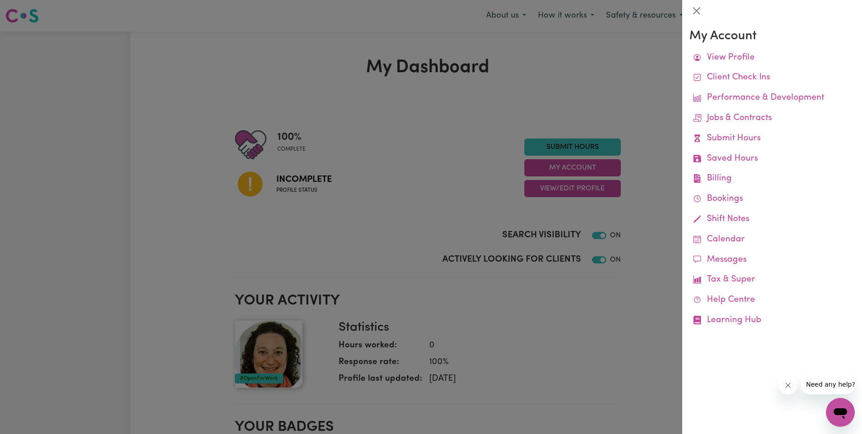
click at [626, 38] on div at bounding box center [431, 217] width 862 height 434
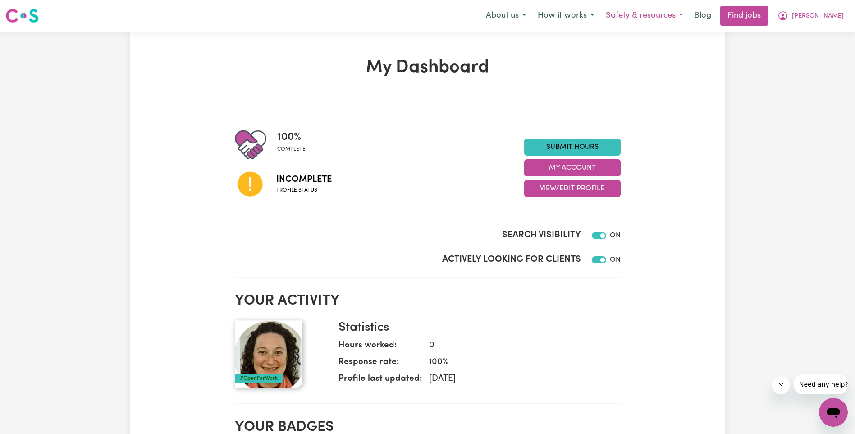
click at [679, 12] on button "Safety & resources" at bounding box center [644, 15] width 89 height 19
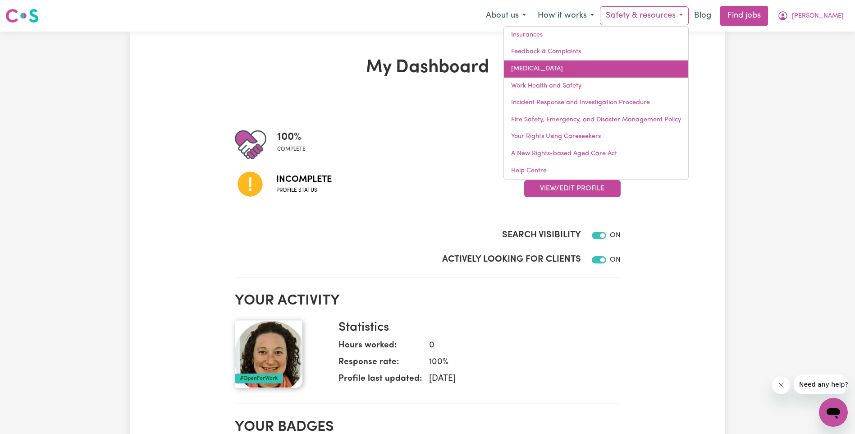
click at [570, 65] on link "COVID-19" at bounding box center [596, 68] width 184 height 17
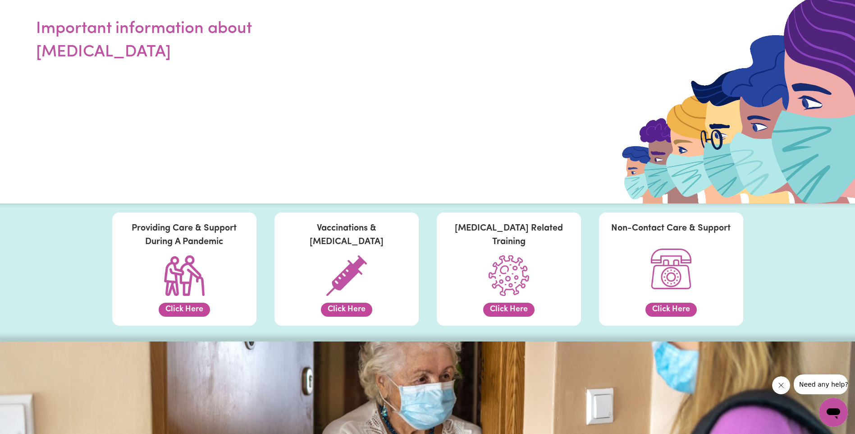
click at [351, 311] on button "Click Here" at bounding box center [346, 309] width 51 height 14
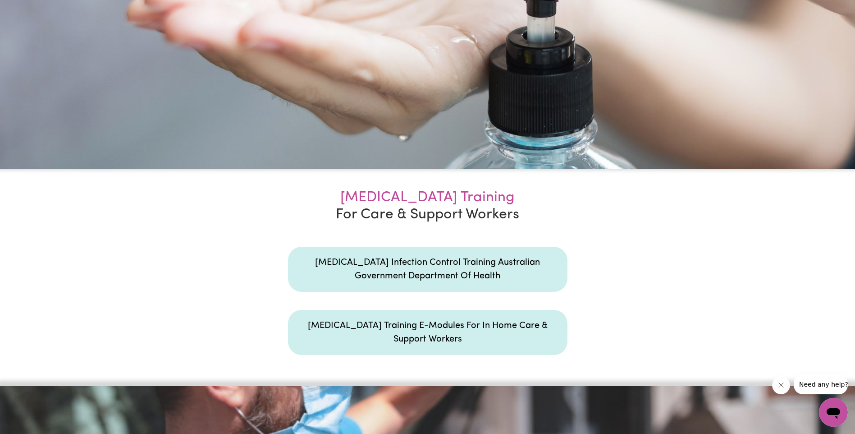
scroll to position [1347, 0]
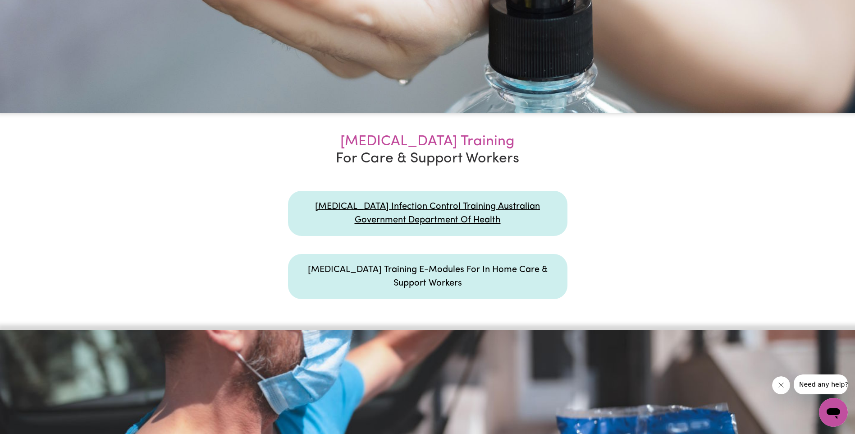
click at [437, 217] on link "COVID-19 Infection Control Training Australian Government Department Of Health" at bounding box center [427, 213] width 225 height 23
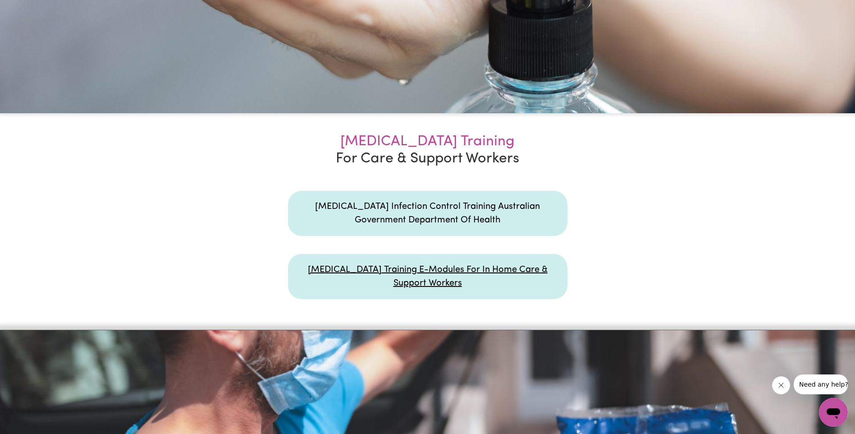
click at [450, 265] on link "COVID-19 Training E-Modules For In Home Care & Support Workers" at bounding box center [428, 276] width 240 height 23
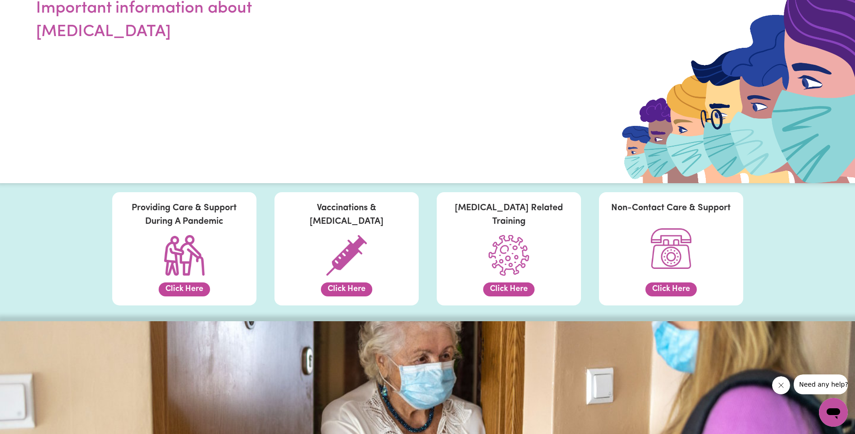
scroll to position [0, 0]
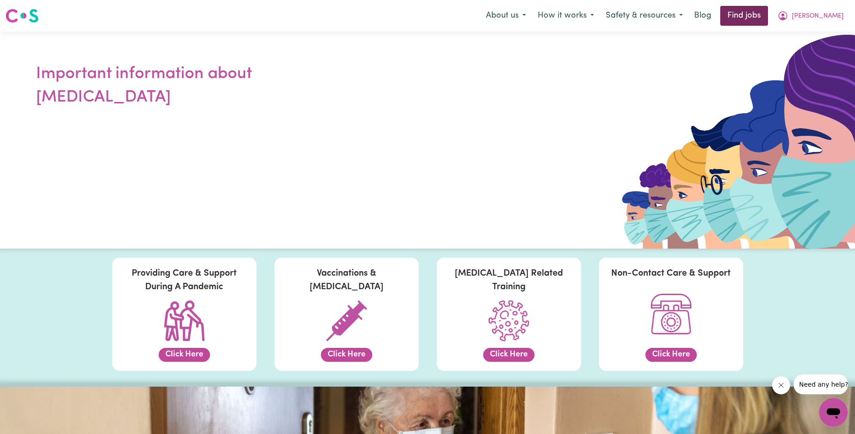
click at [767, 19] on link "Find jobs" at bounding box center [744, 16] width 48 height 20
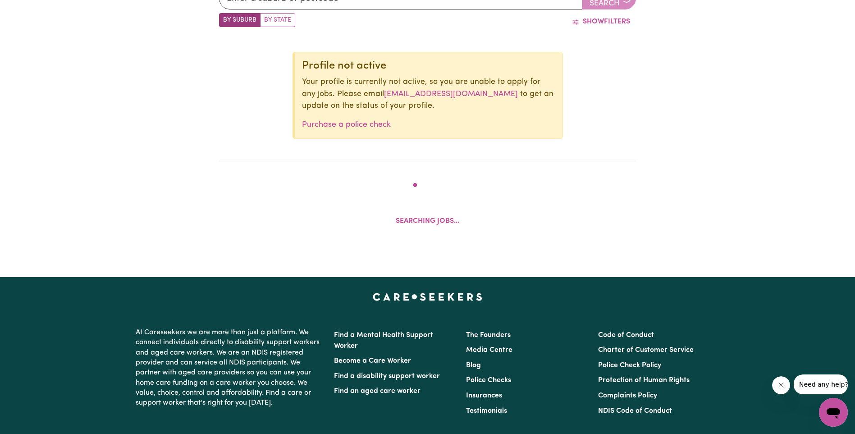
scroll to position [393, 0]
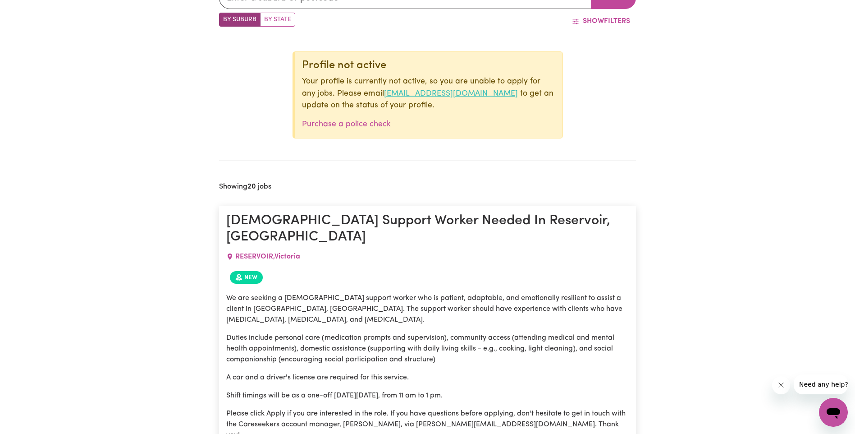
click at [461, 96] on link "onboarding@careseekers.com.au" at bounding box center [451, 94] width 134 height 8
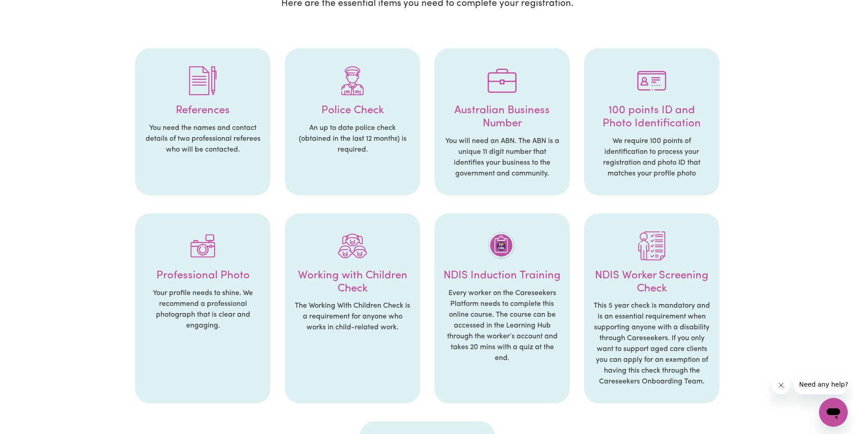
scroll to position [135, 0]
